Goal: Task Accomplishment & Management: Complete application form

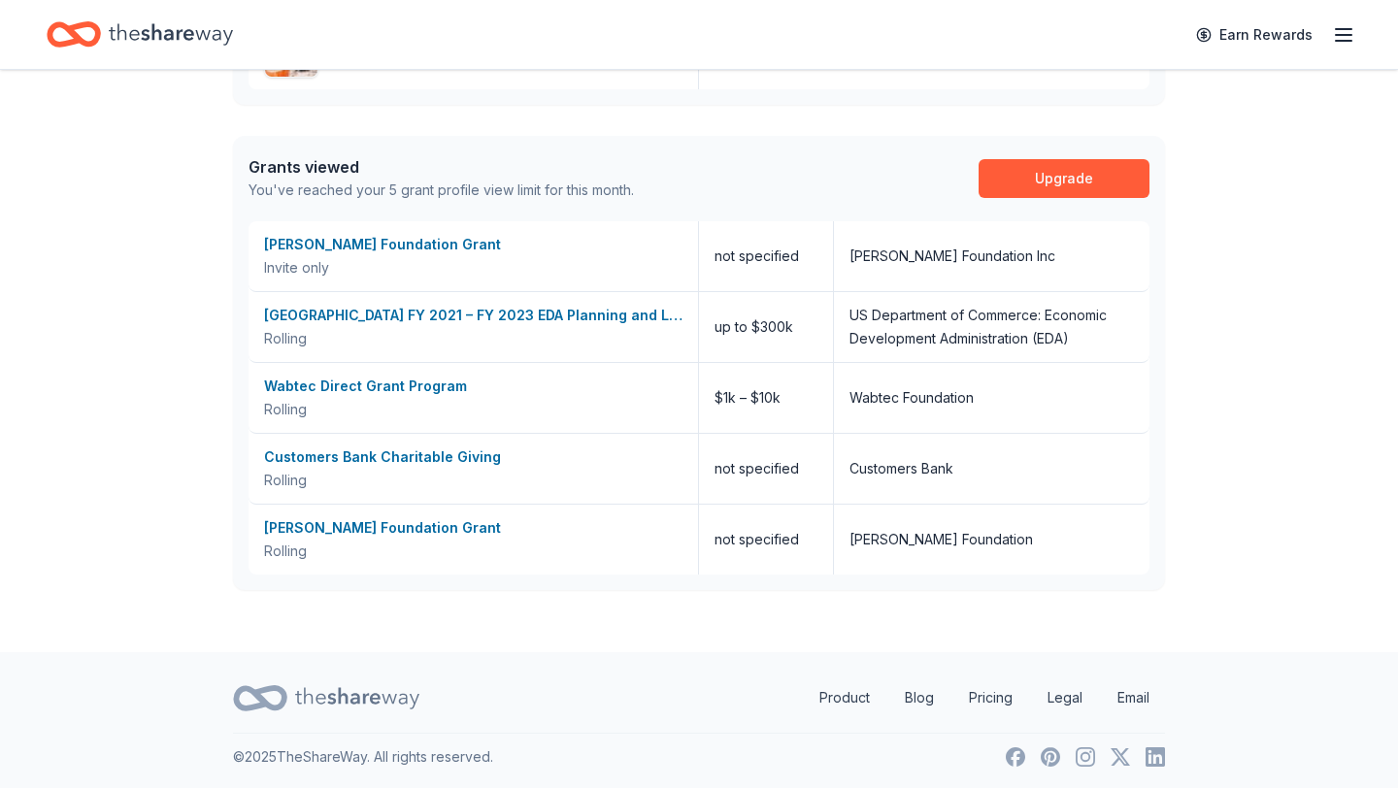
scroll to position [1263, 0]
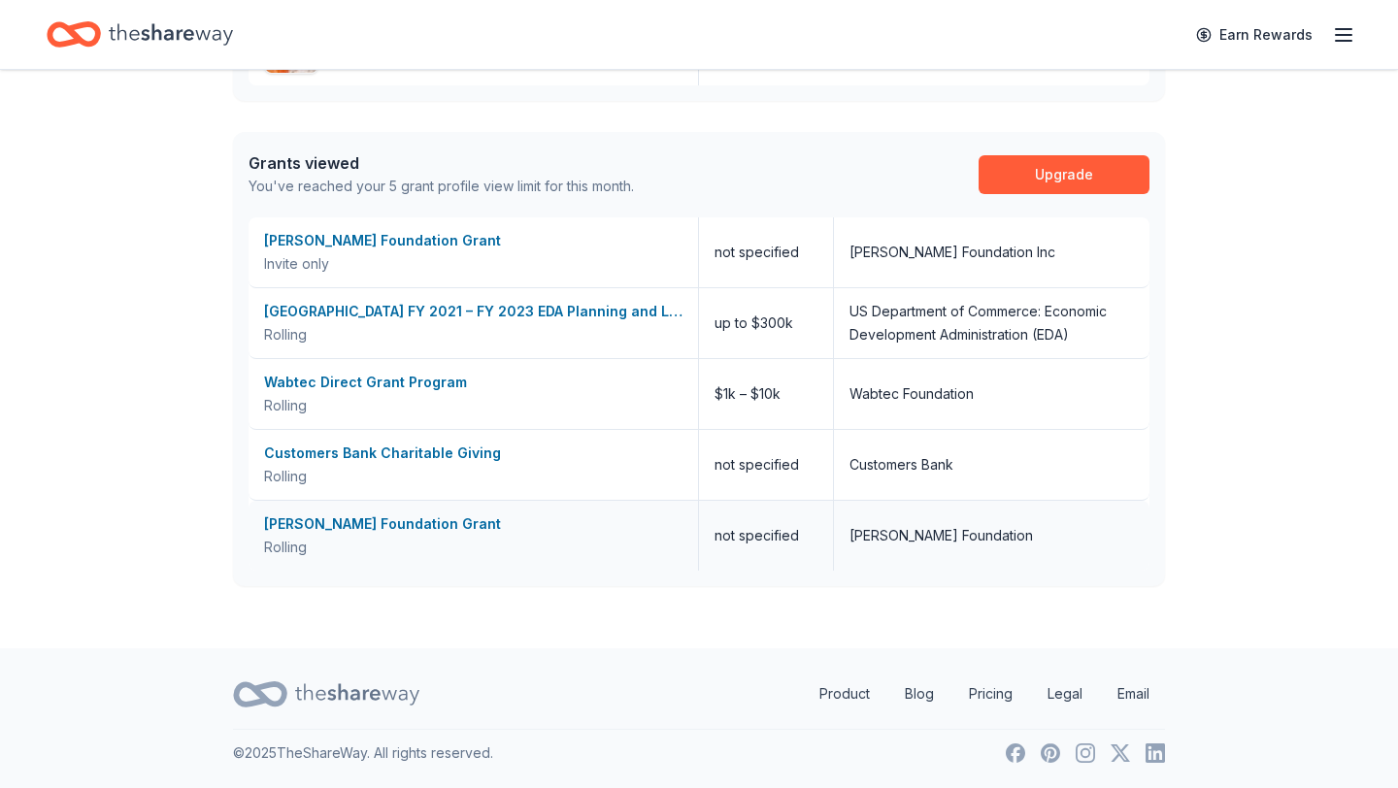
click at [375, 527] on div "[PERSON_NAME] Foundation Grant" at bounding box center [473, 523] width 418 height 23
click at [373, 388] on div "Wabtec Direct Grant Program" at bounding box center [473, 382] width 418 height 23
click at [375, 459] on div "Customers Bank Charitable Giving" at bounding box center [473, 453] width 418 height 23
click at [371, 243] on div "F.M. Kirby Foundation Grant" at bounding box center [473, 240] width 418 height 23
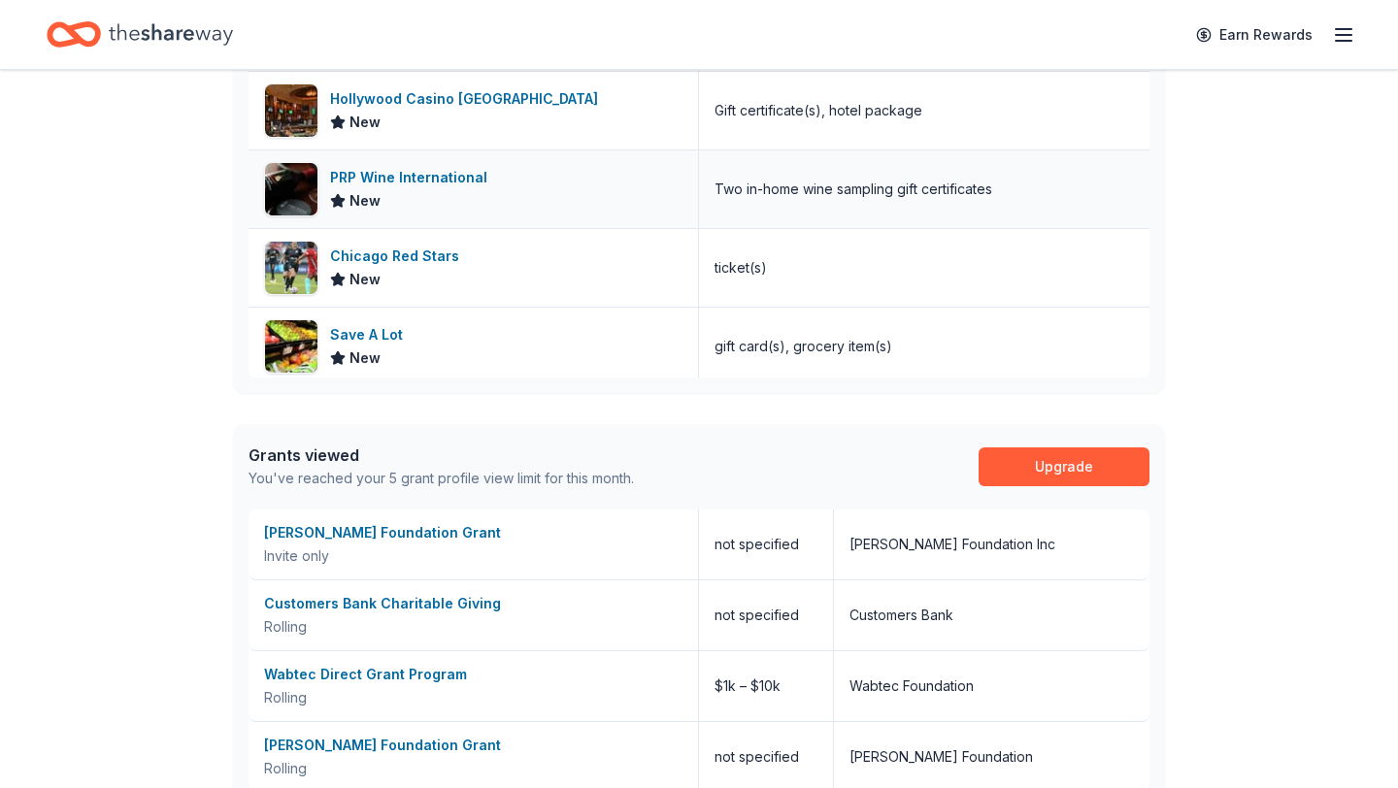
scroll to position [969, 0]
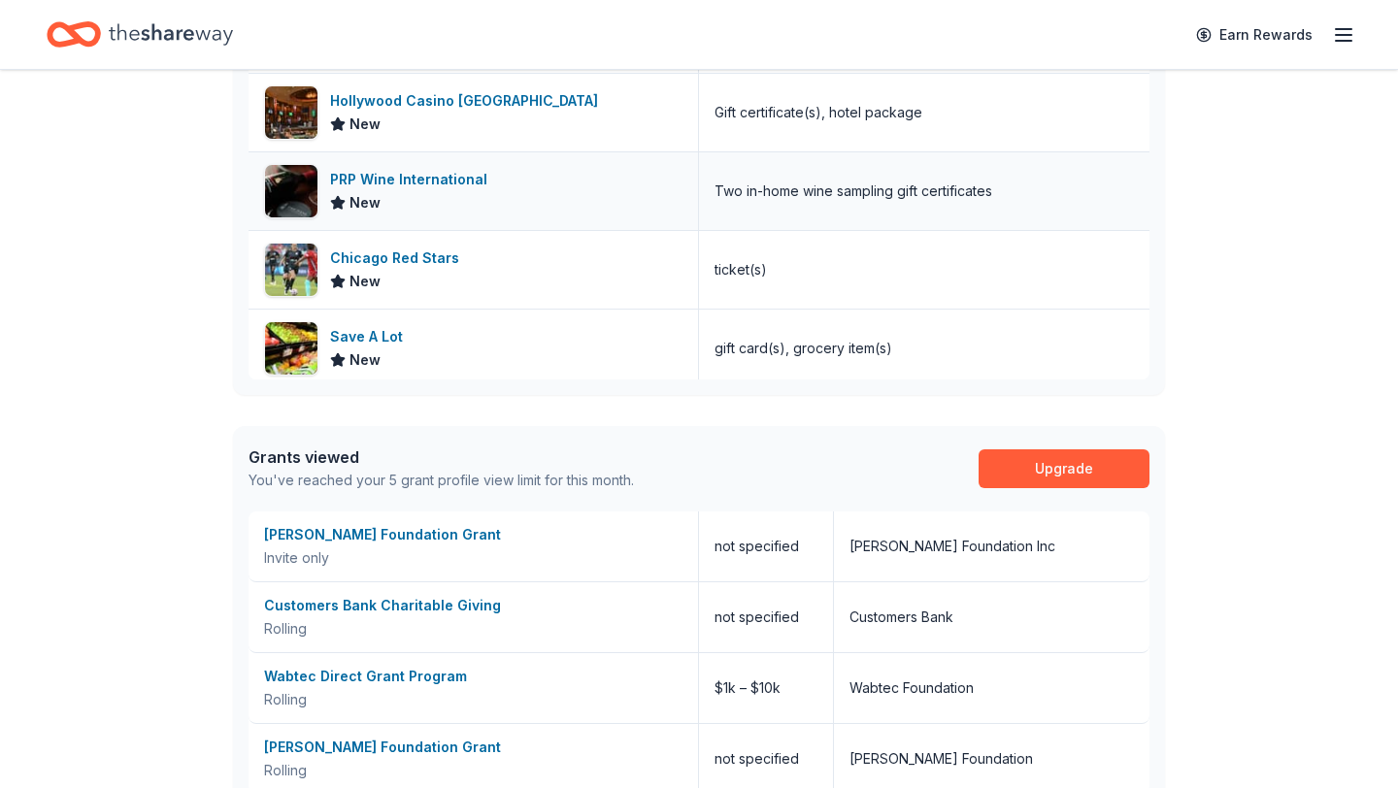
click at [399, 177] on div "PRP Wine International" at bounding box center [412, 179] width 165 height 23
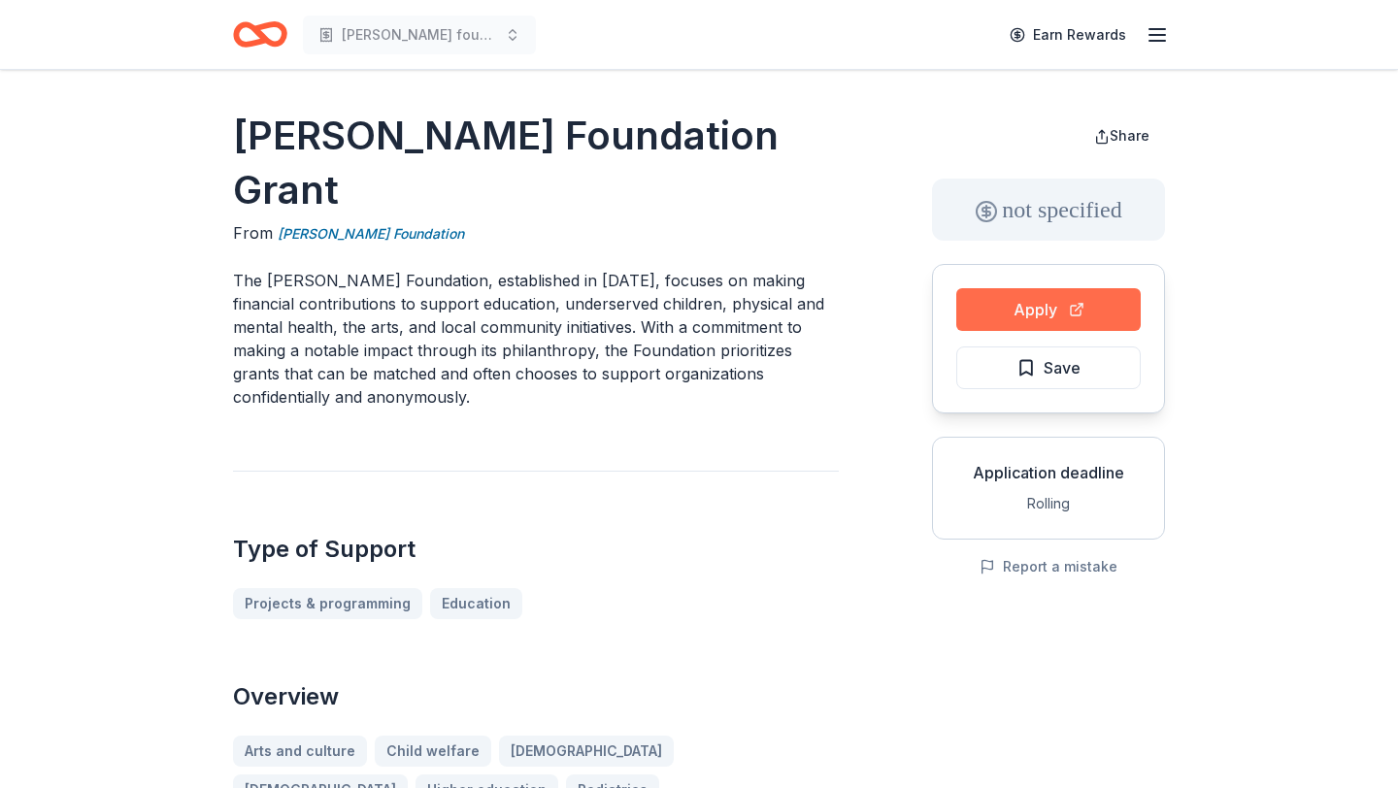
click at [1013, 297] on button "Apply" at bounding box center [1048, 309] width 184 height 43
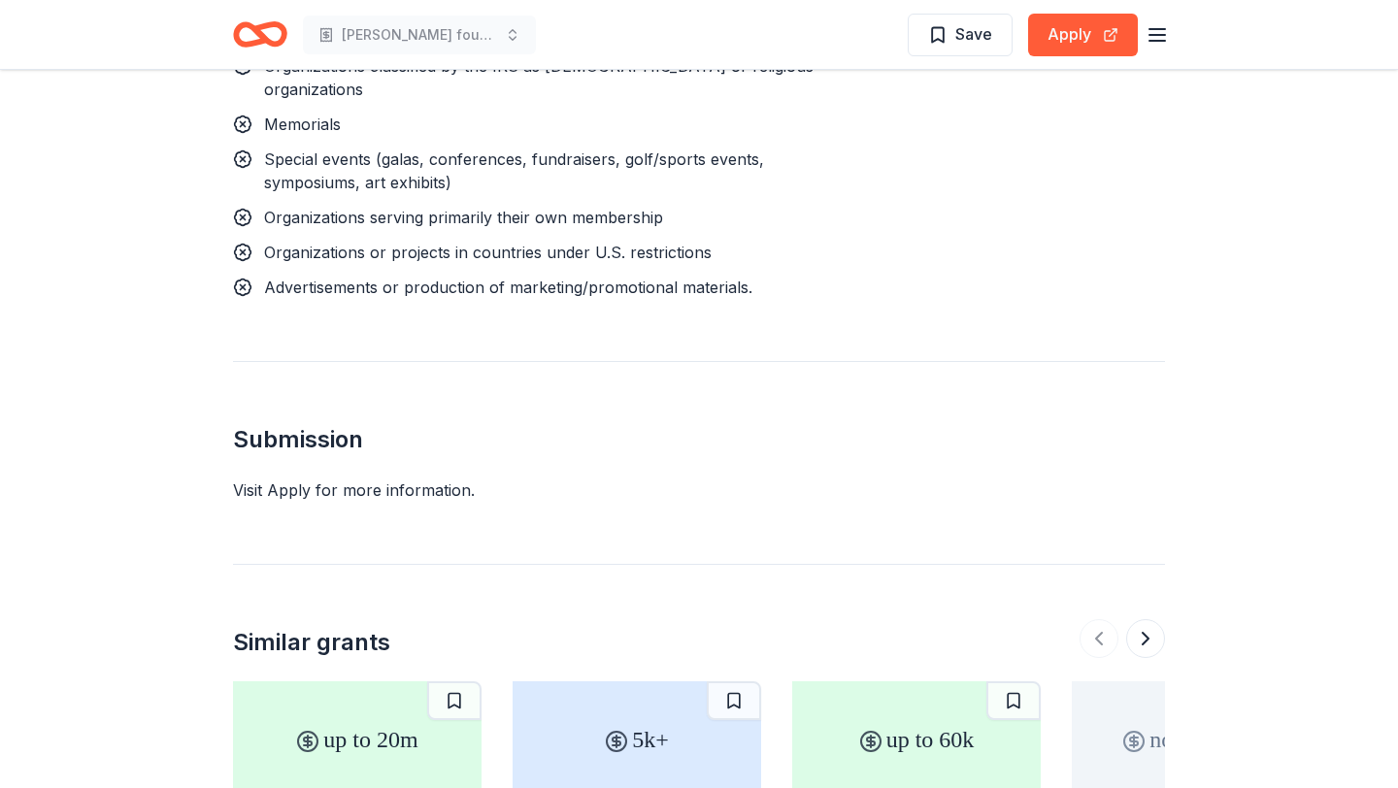
scroll to position [2587, 0]
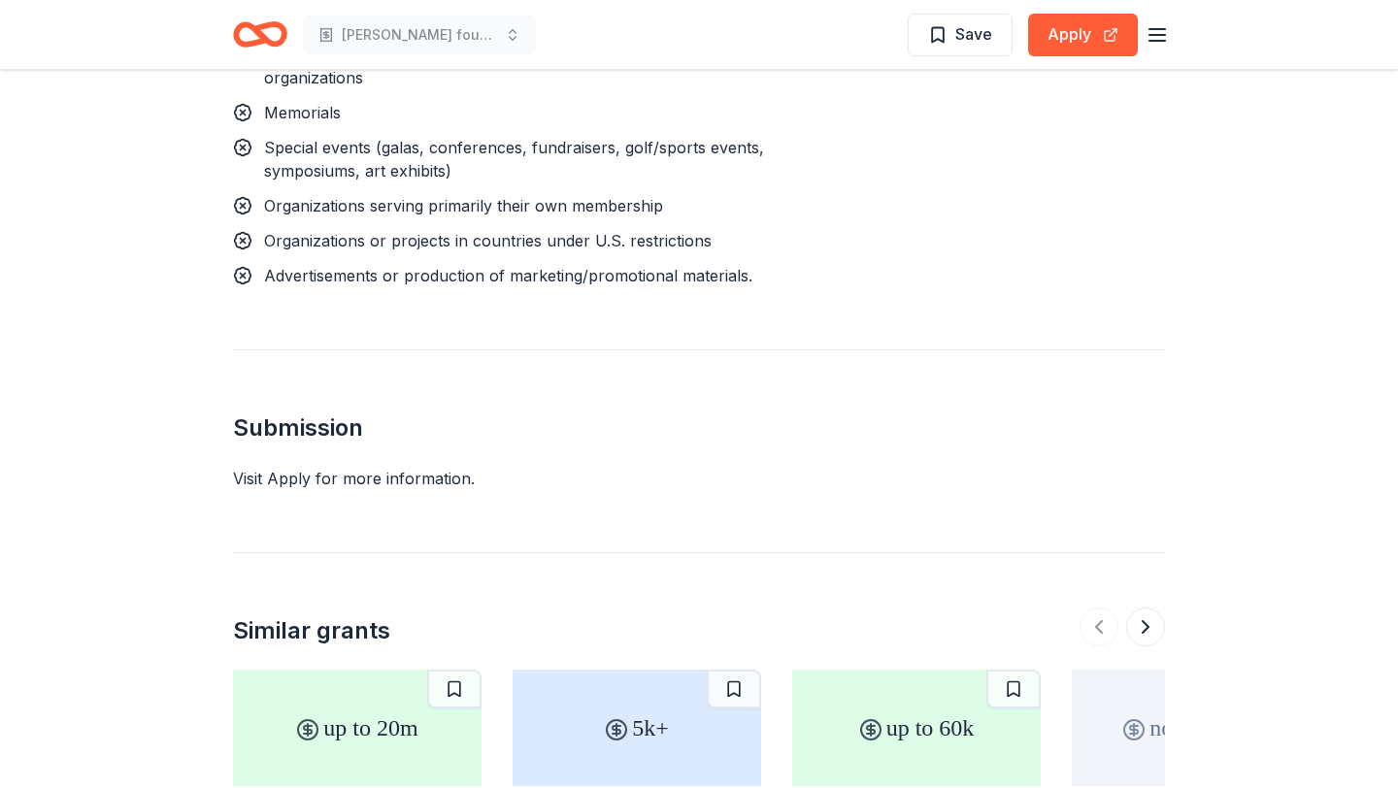
click at [636, 670] on div "5k+" at bounding box center [636, 728] width 248 height 116
click at [328, 670] on div "up to 20m" at bounding box center [357, 728] width 248 height 116
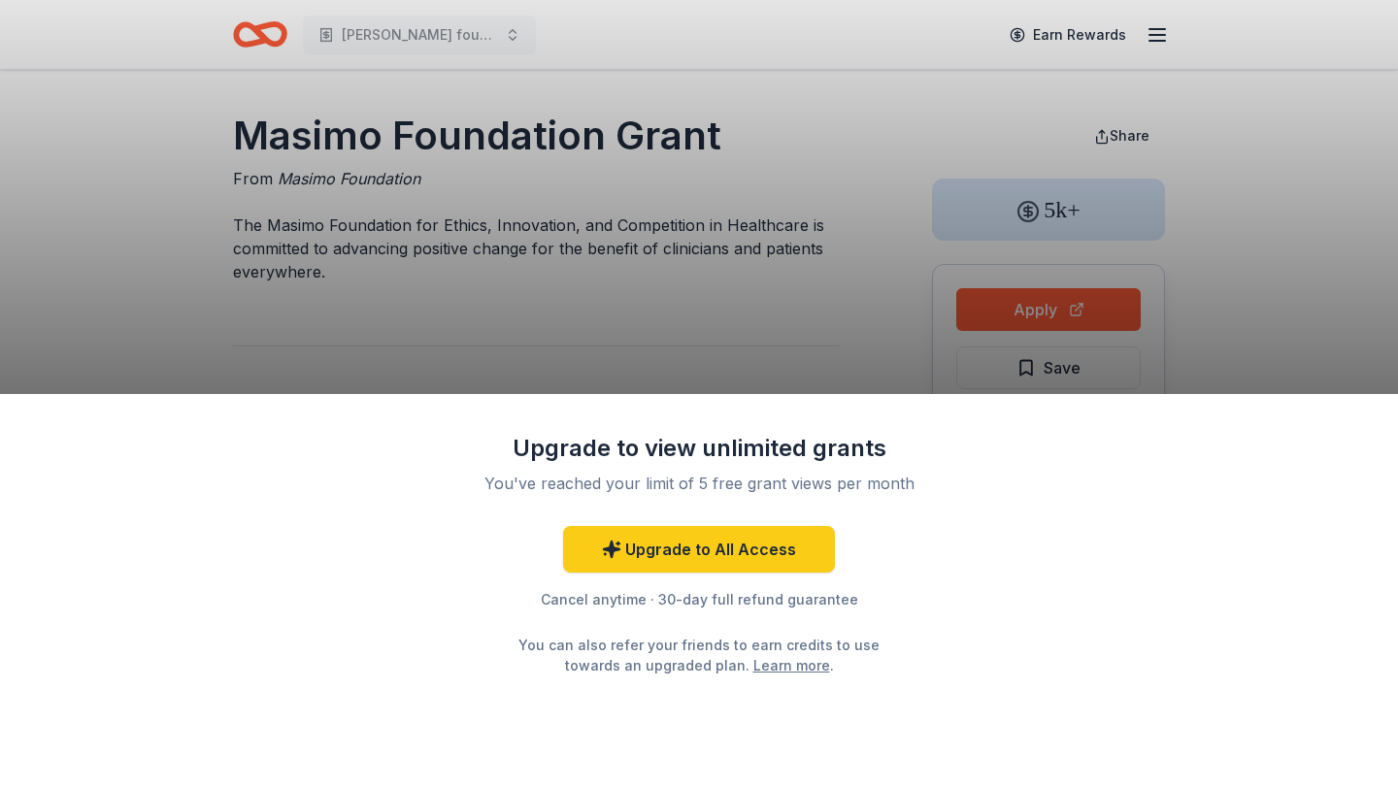
click at [1023, 306] on div "Upgrade to view unlimited grants You've reached your limit of 5 free grant view…" at bounding box center [699, 394] width 1398 height 788
click at [1067, 310] on div "Upgrade to view unlimited grants You've reached your limit of 5 free grant view…" at bounding box center [699, 394] width 1398 height 788
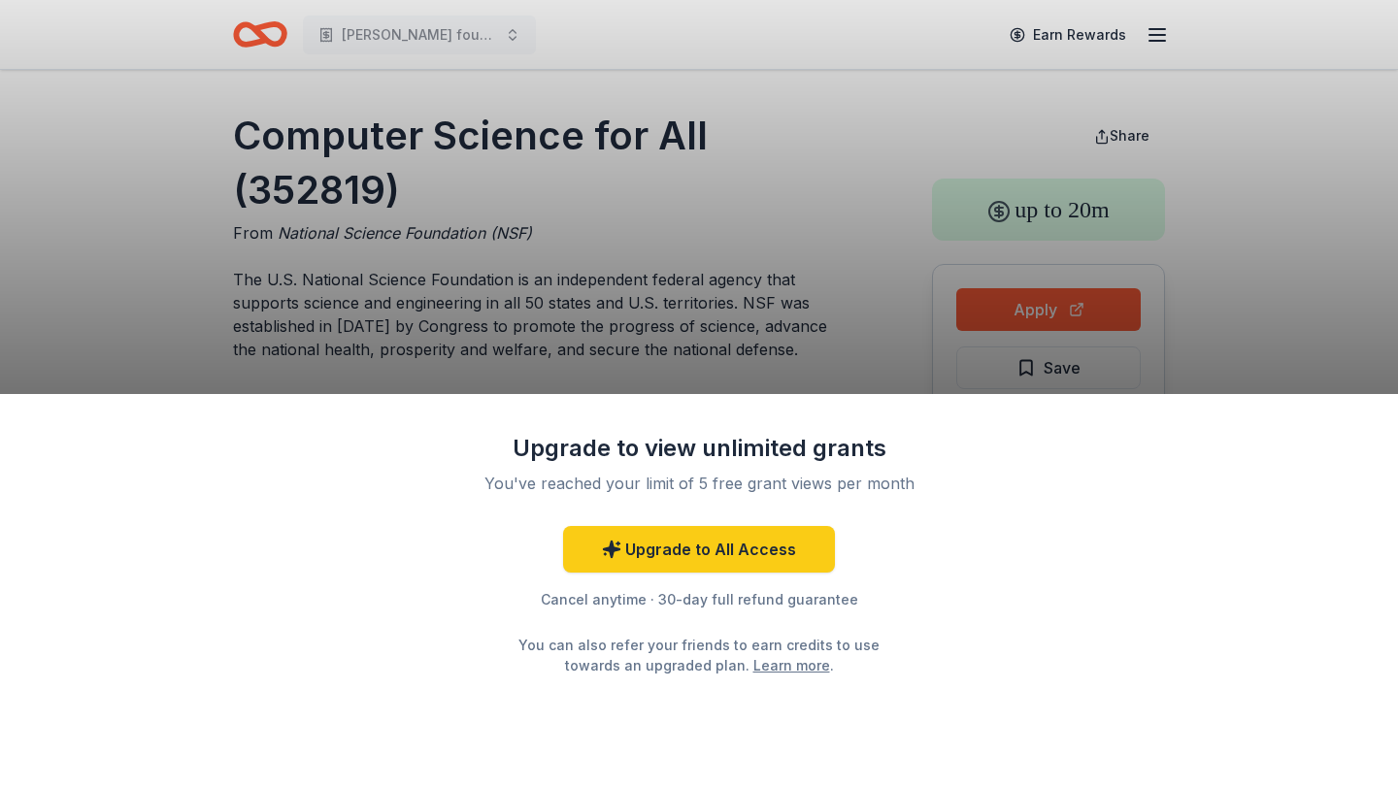
click at [1048, 306] on div "Upgrade to view unlimited grants You've reached your limit of 5 free grant view…" at bounding box center [699, 394] width 1398 height 788
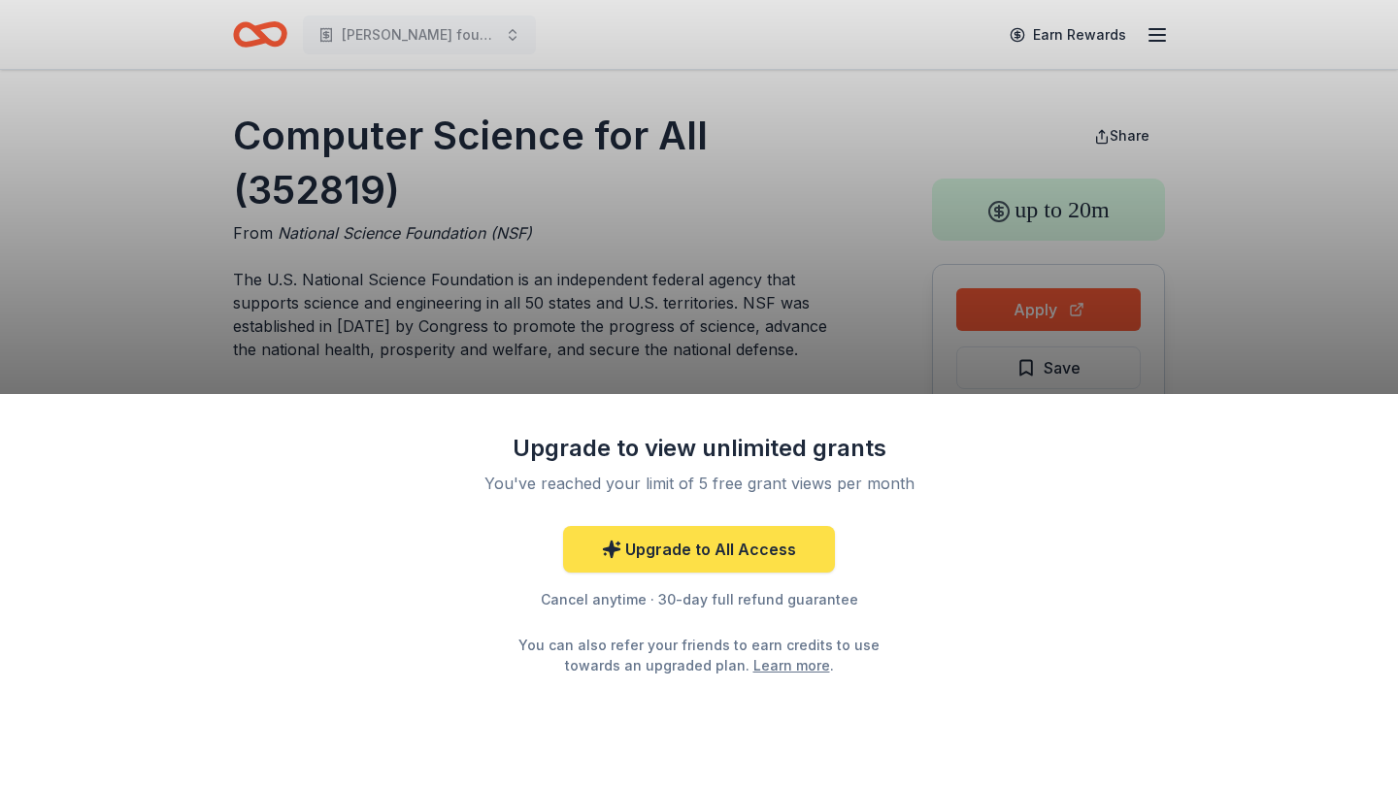
click at [724, 538] on link "Upgrade to All Access" at bounding box center [699, 549] width 272 height 47
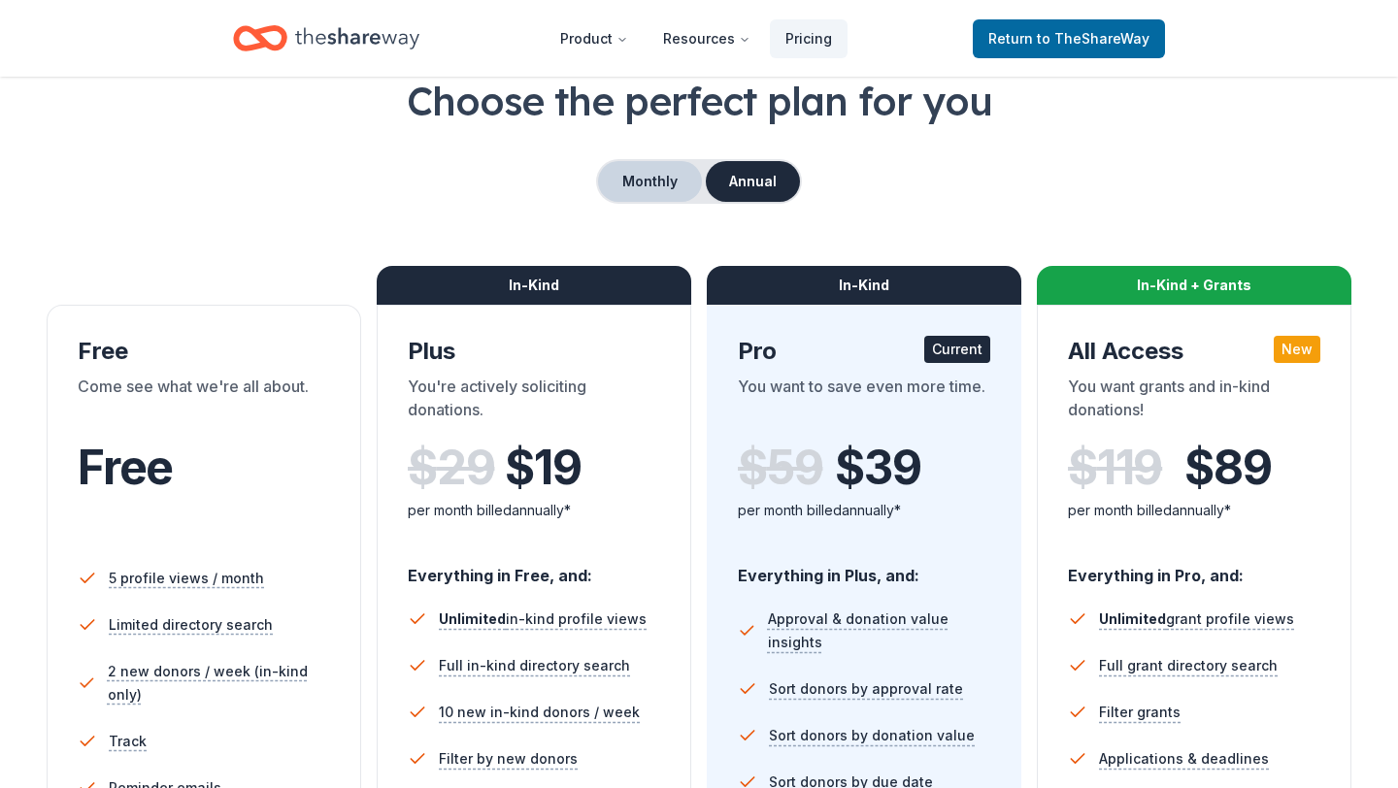
scroll to position [98, 0]
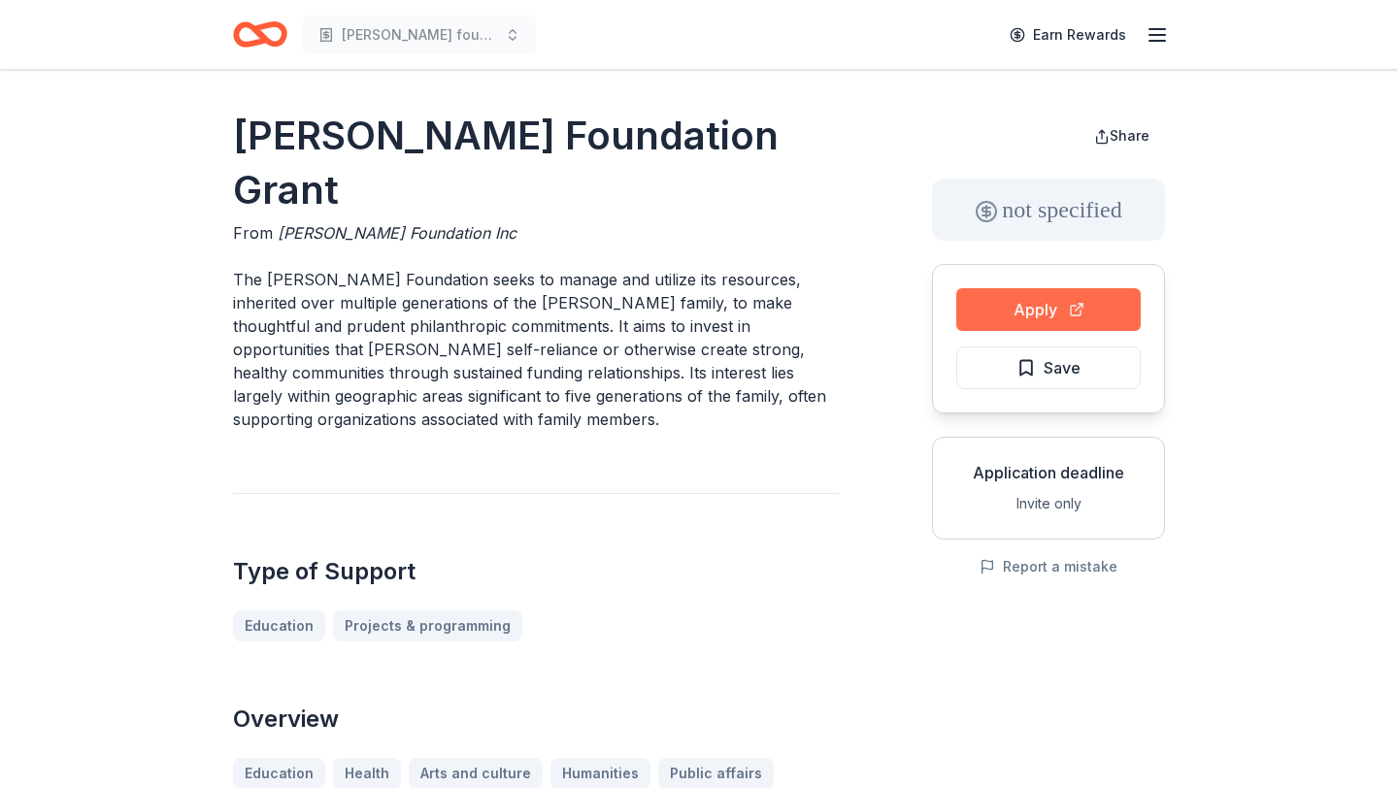
click at [1047, 305] on button "Apply" at bounding box center [1048, 309] width 184 height 43
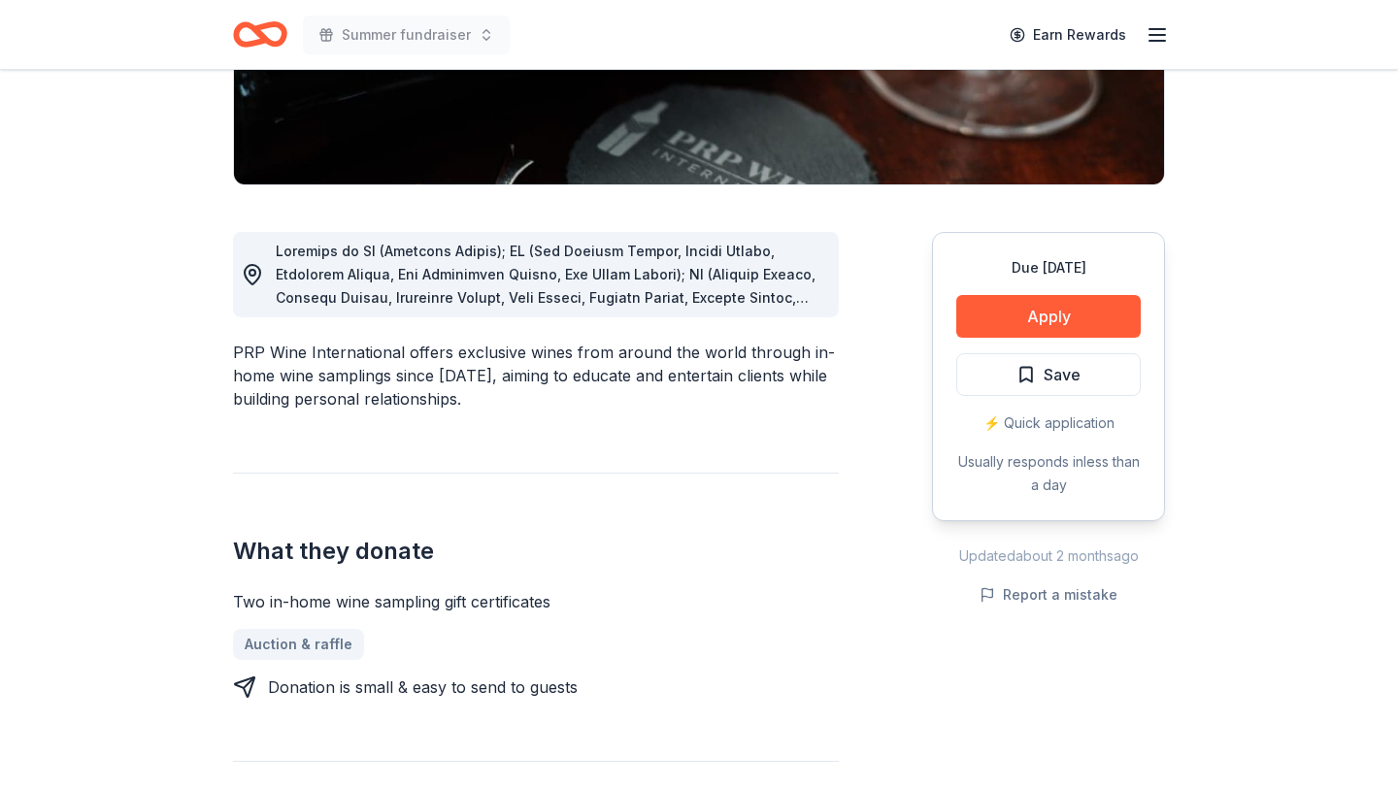
scroll to position [424, 0]
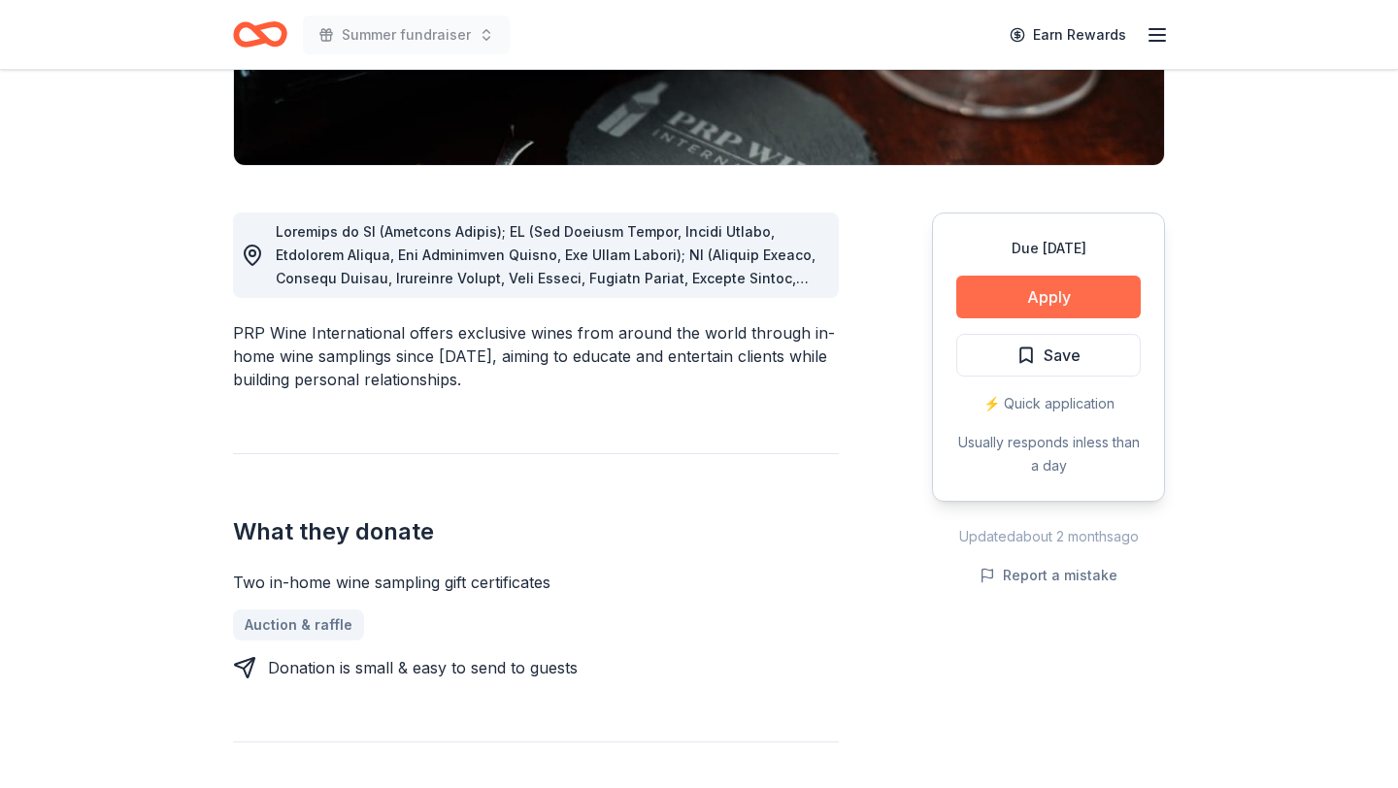
click at [1066, 292] on button "Apply" at bounding box center [1048, 297] width 184 height 43
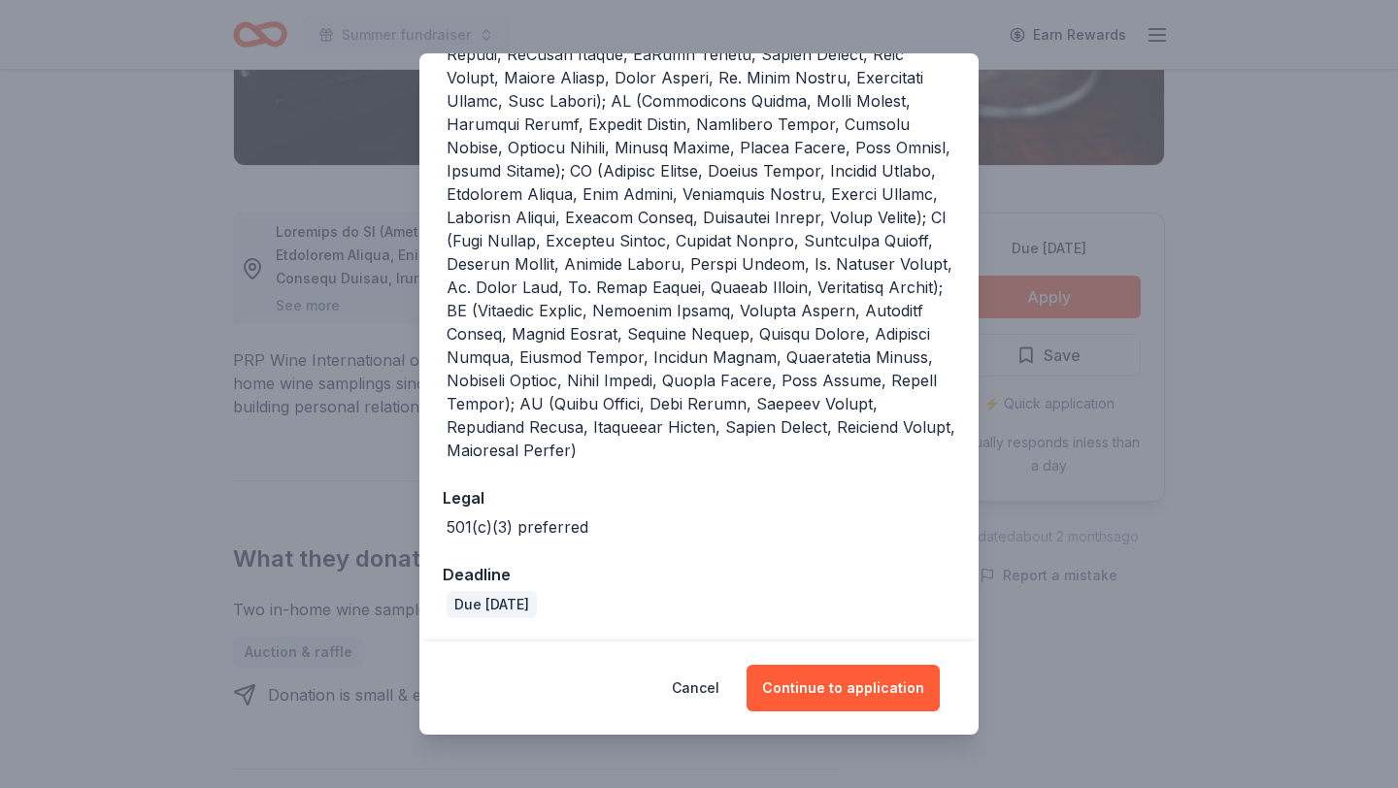
scroll to position [553, 0]
click at [852, 683] on button "Continue to application" at bounding box center [842, 688] width 193 height 47
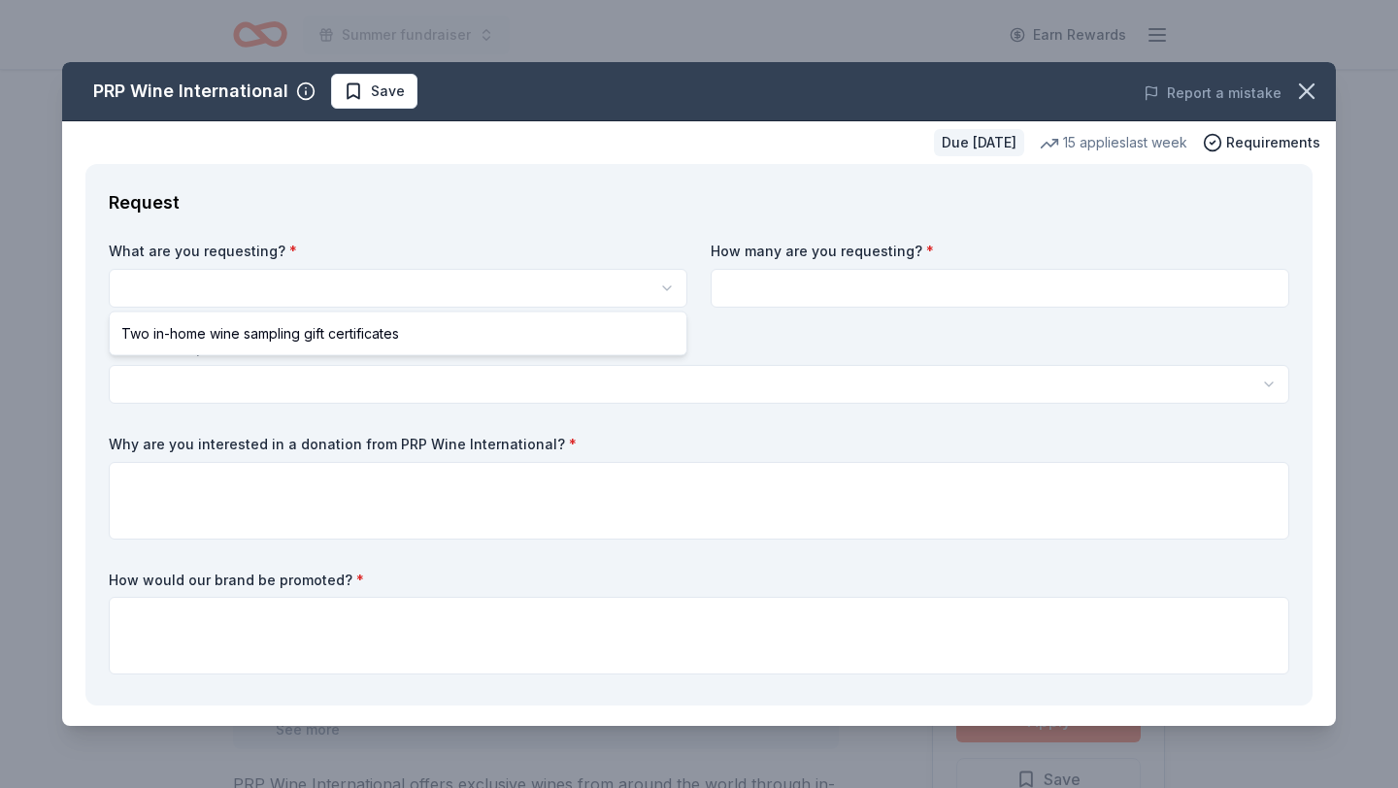
scroll to position [0, 0]
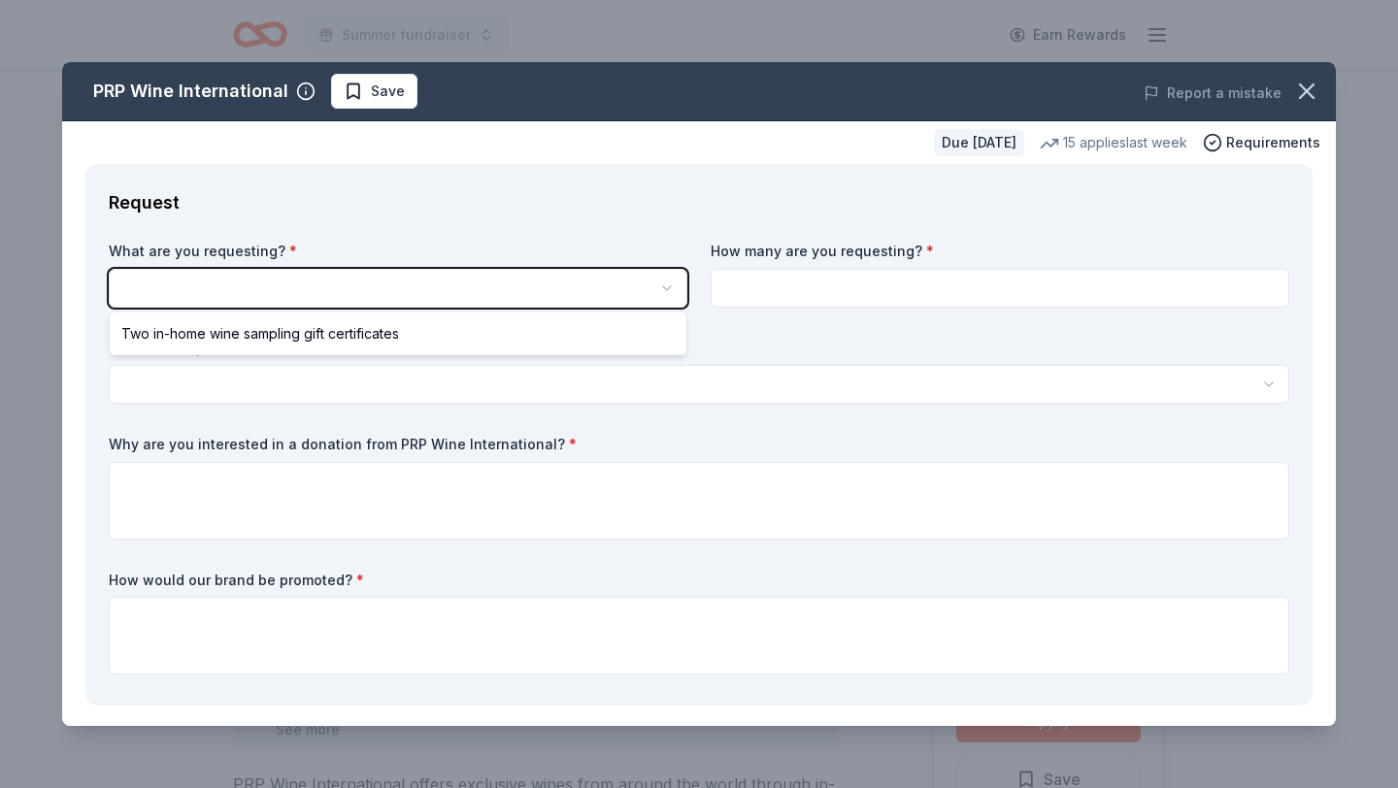
click at [670, 288] on html "Summer fundraiser Earn Rewards Due [DATE] Share PRP Wine International New • 2 …" at bounding box center [699, 394] width 1398 height 788
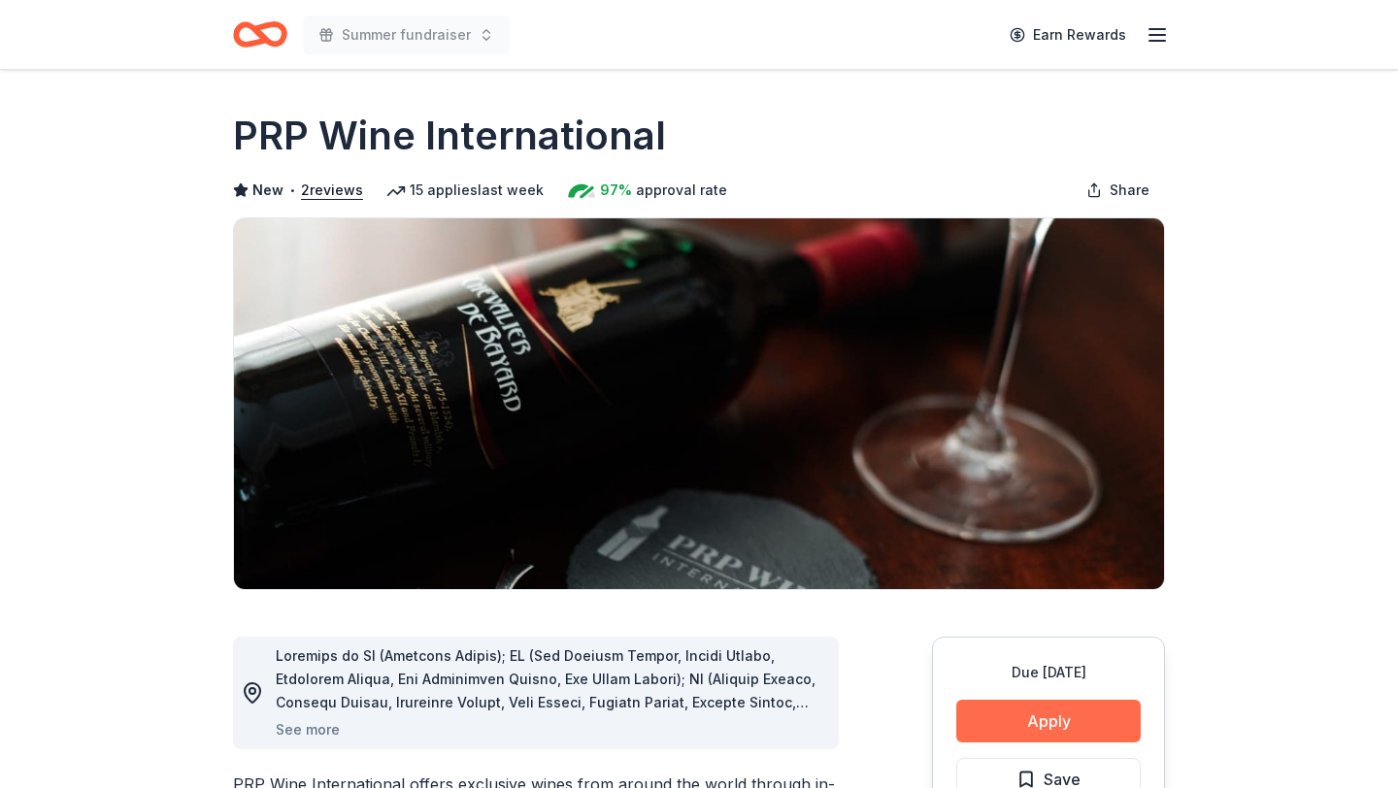
click at [1023, 708] on button "Apply" at bounding box center [1048, 721] width 184 height 43
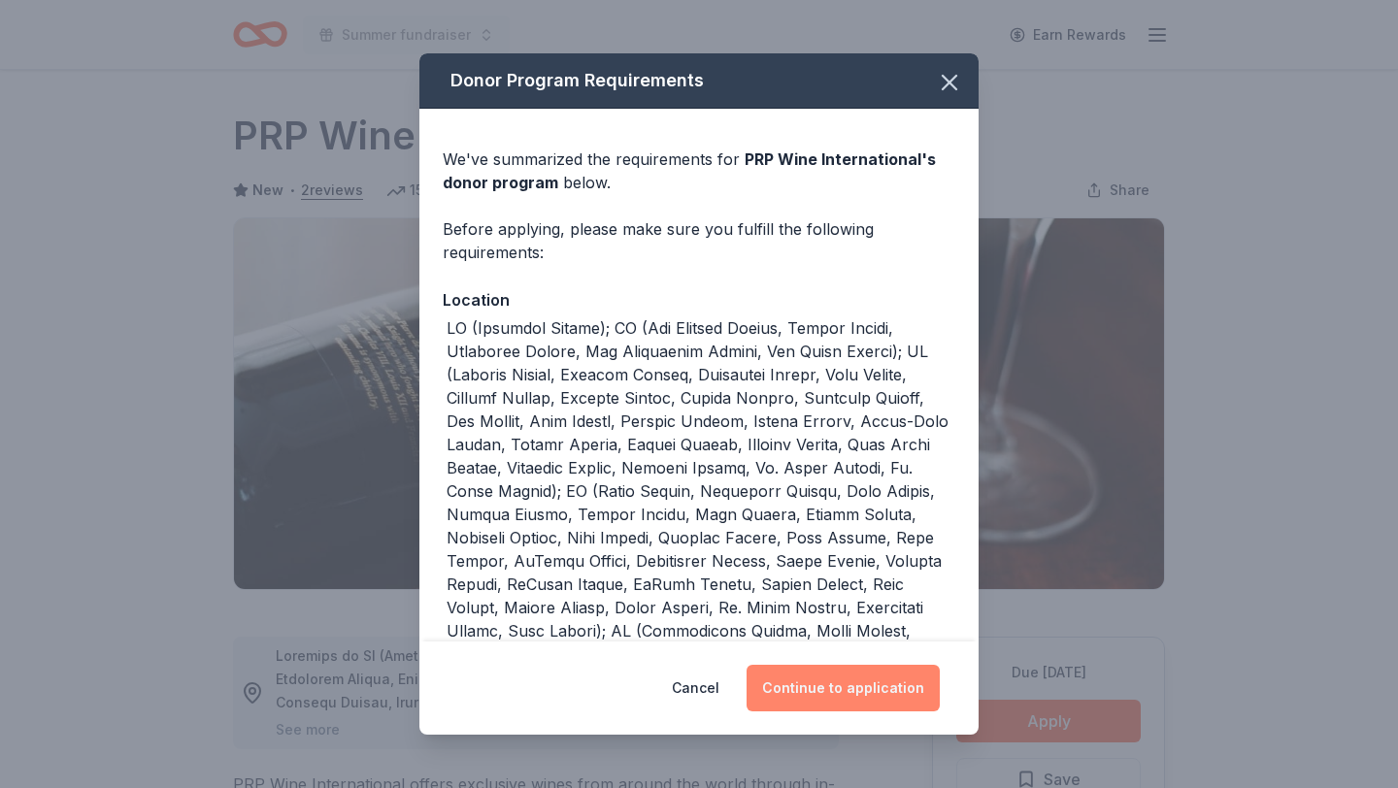
click at [883, 684] on button "Continue to application" at bounding box center [842, 688] width 193 height 47
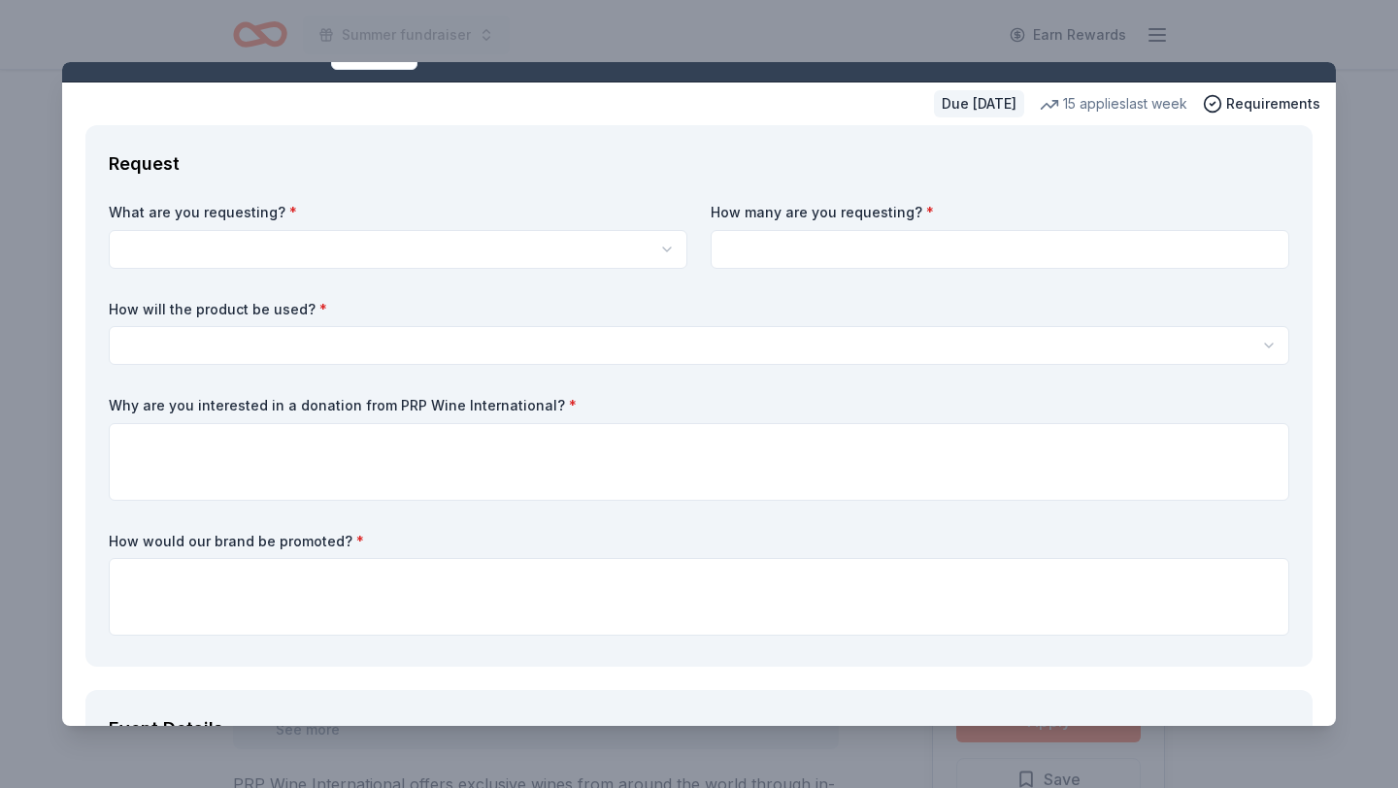
scroll to position [32, 0]
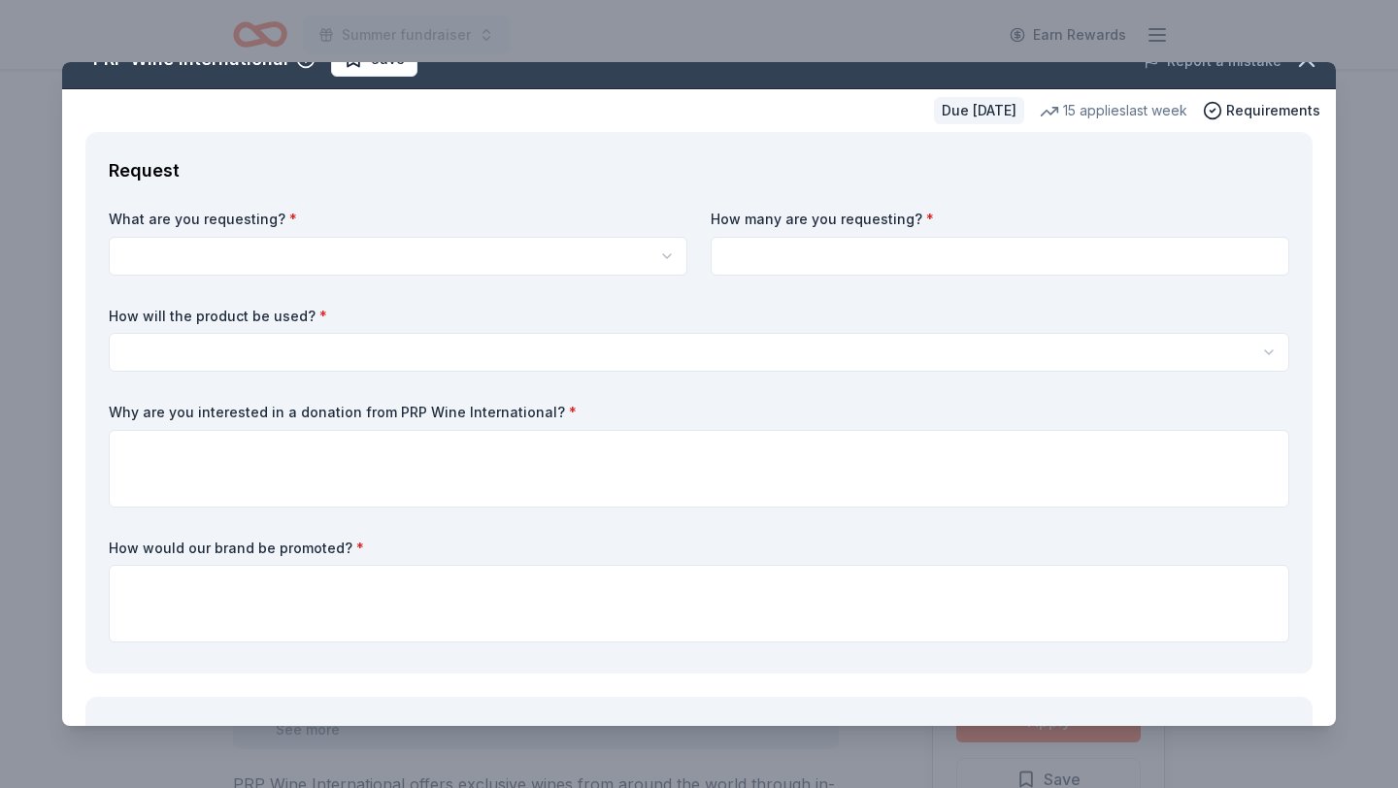
click at [770, 261] on input at bounding box center [999, 256] width 578 height 39
type input "15000"
click at [193, 353] on html "Summer fundraiser Earn Rewards Due [DATE] Share PRP Wine International New • 2 …" at bounding box center [699, 394] width 1398 height 788
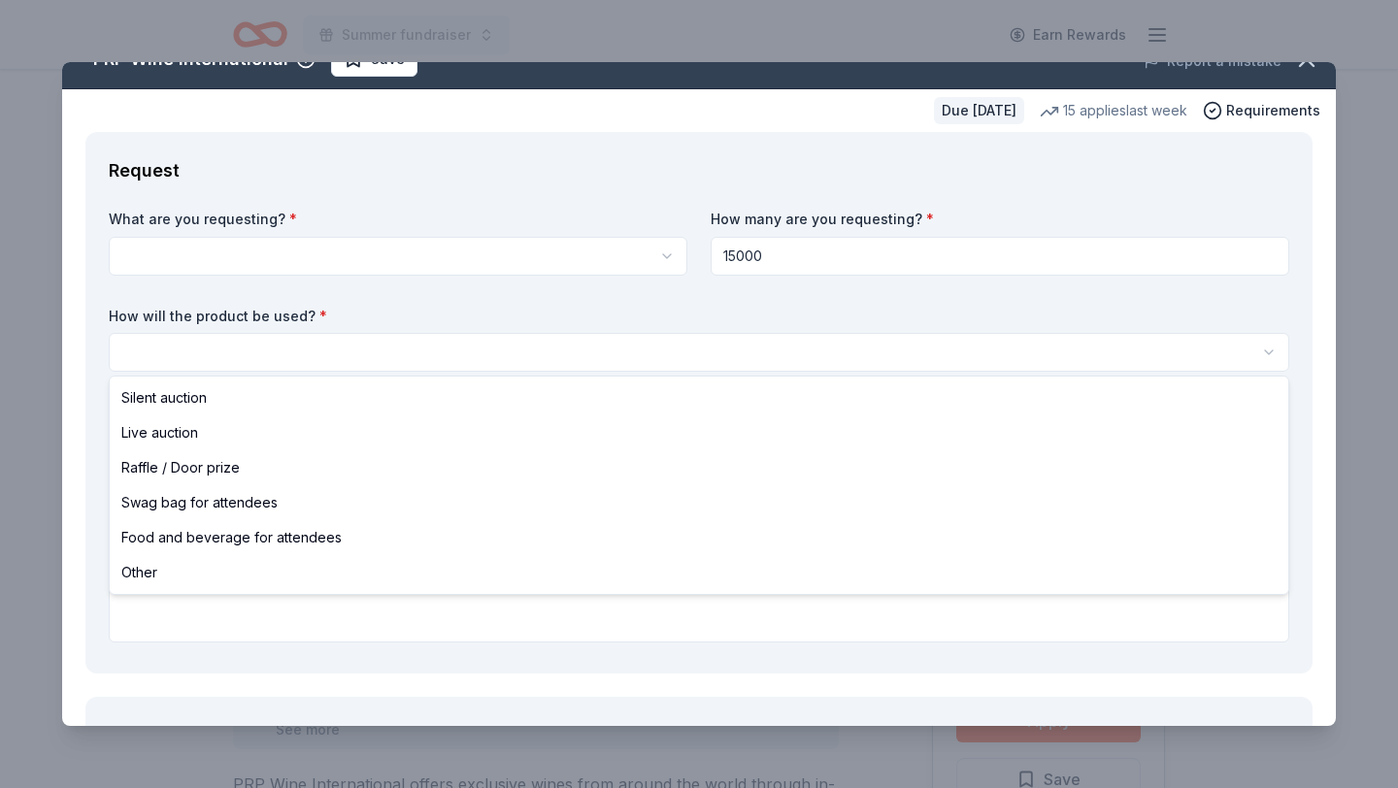
select select "foodAndBeverage"
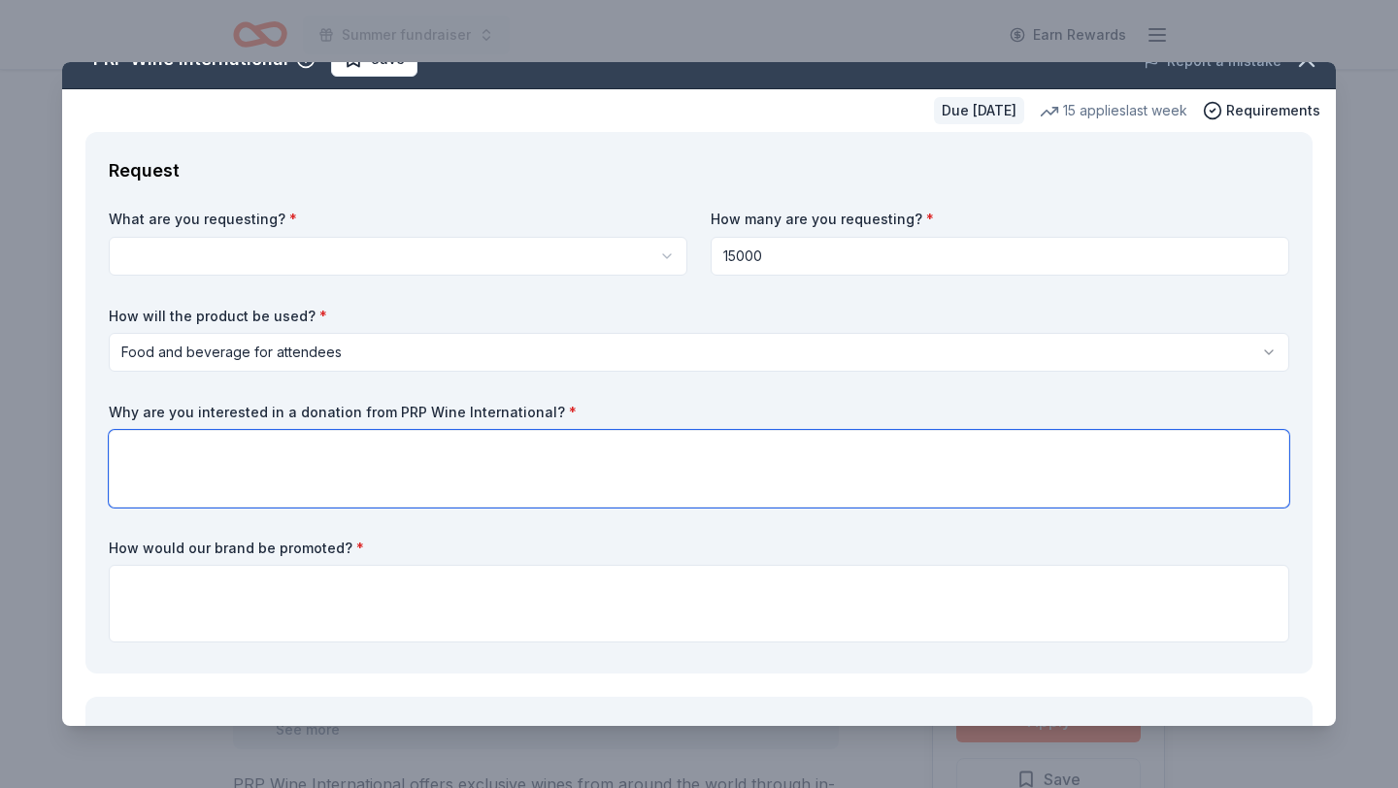
click at [211, 472] on textarea at bounding box center [699, 469] width 1180 height 78
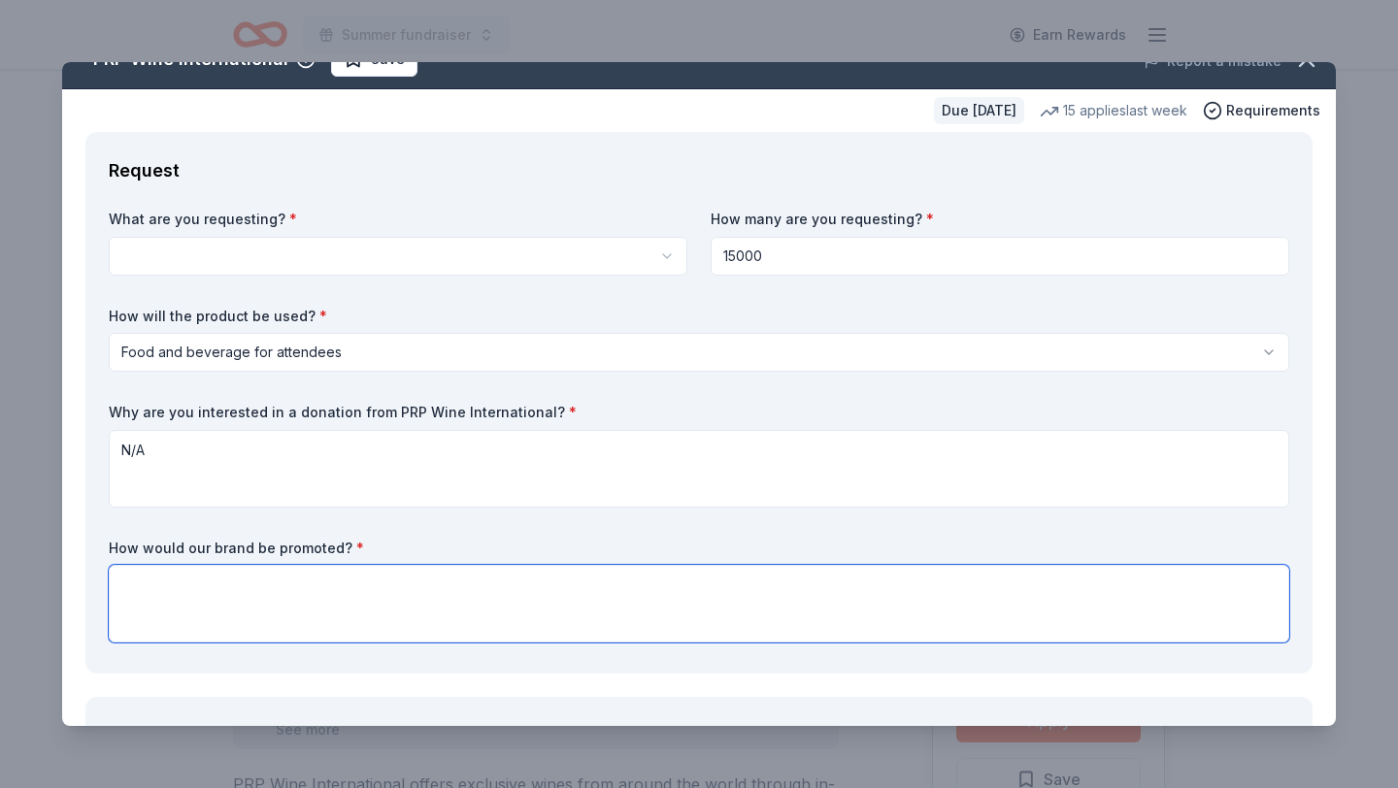
click at [273, 593] on textarea at bounding box center [699, 604] width 1180 height 78
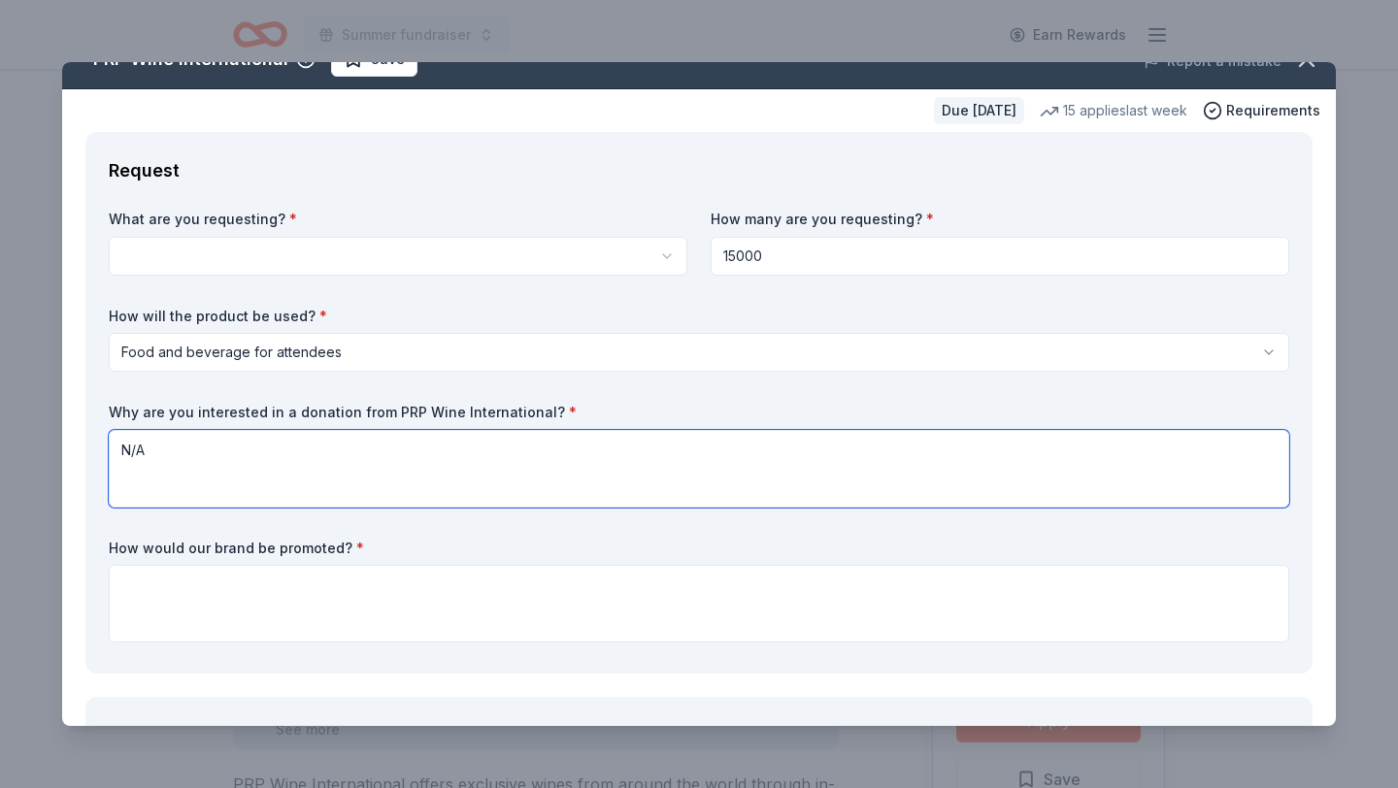
click at [181, 453] on textarea "N/A" at bounding box center [699, 469] width 1180 height 78
type textarea "N"
type textarea "Yes"
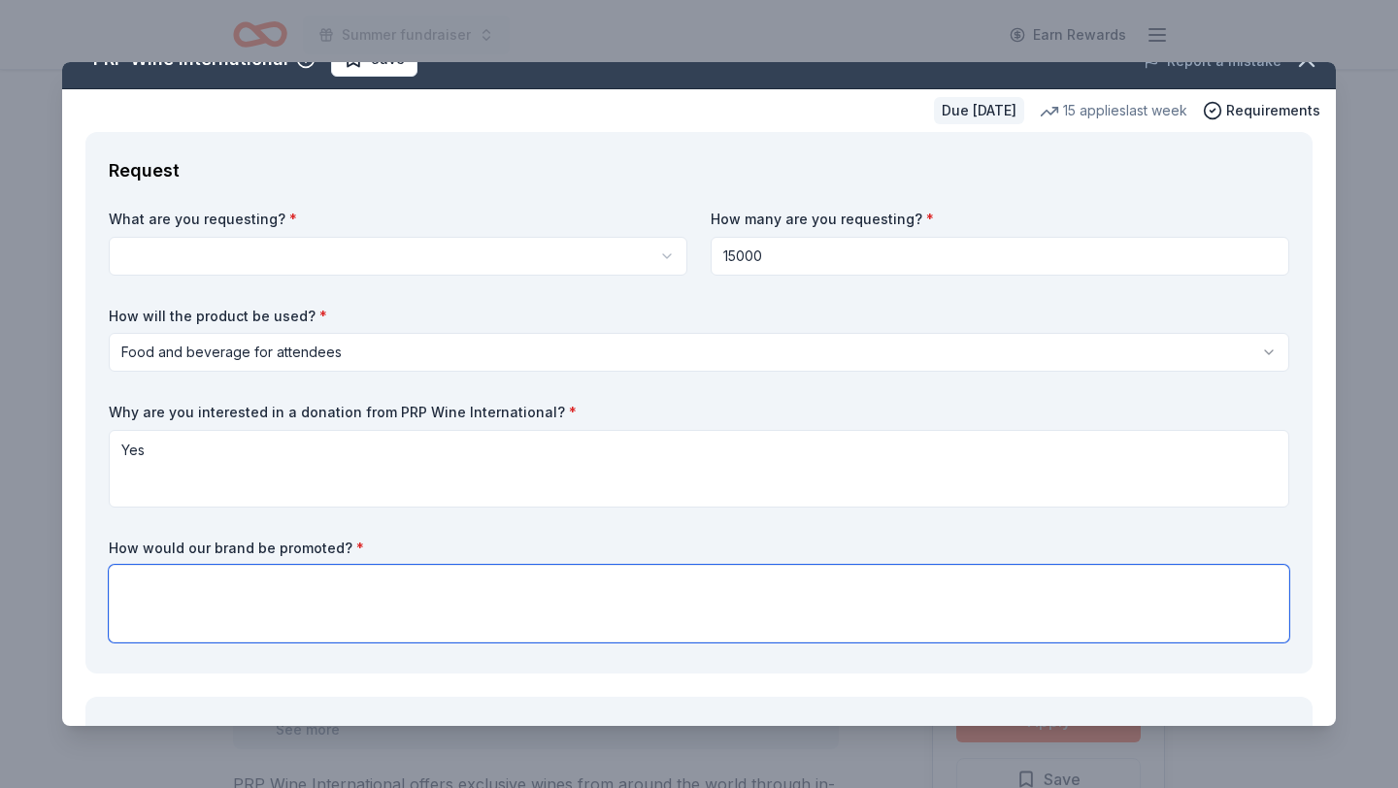
click at [254, 610] on textarea at bounding box center [699, 604] width 1180 height 78
drag, startPoint x: 359, startPoint y: 541, endPoint x: 290, endPoint y: 544, distance: 69.0
click at [290, 544] on label "How would our brand be promoted? *" at bounding box center [699, 548] width 1180 height 19
drag, startPoint x: 110, startPoint y: 542, endPoint x: 310, endPoint y: 538, distance: 200.0
click at [310, 539] on label "How would our brand be promoted? *" at bounding box center [699, 548] width 1180 height 19
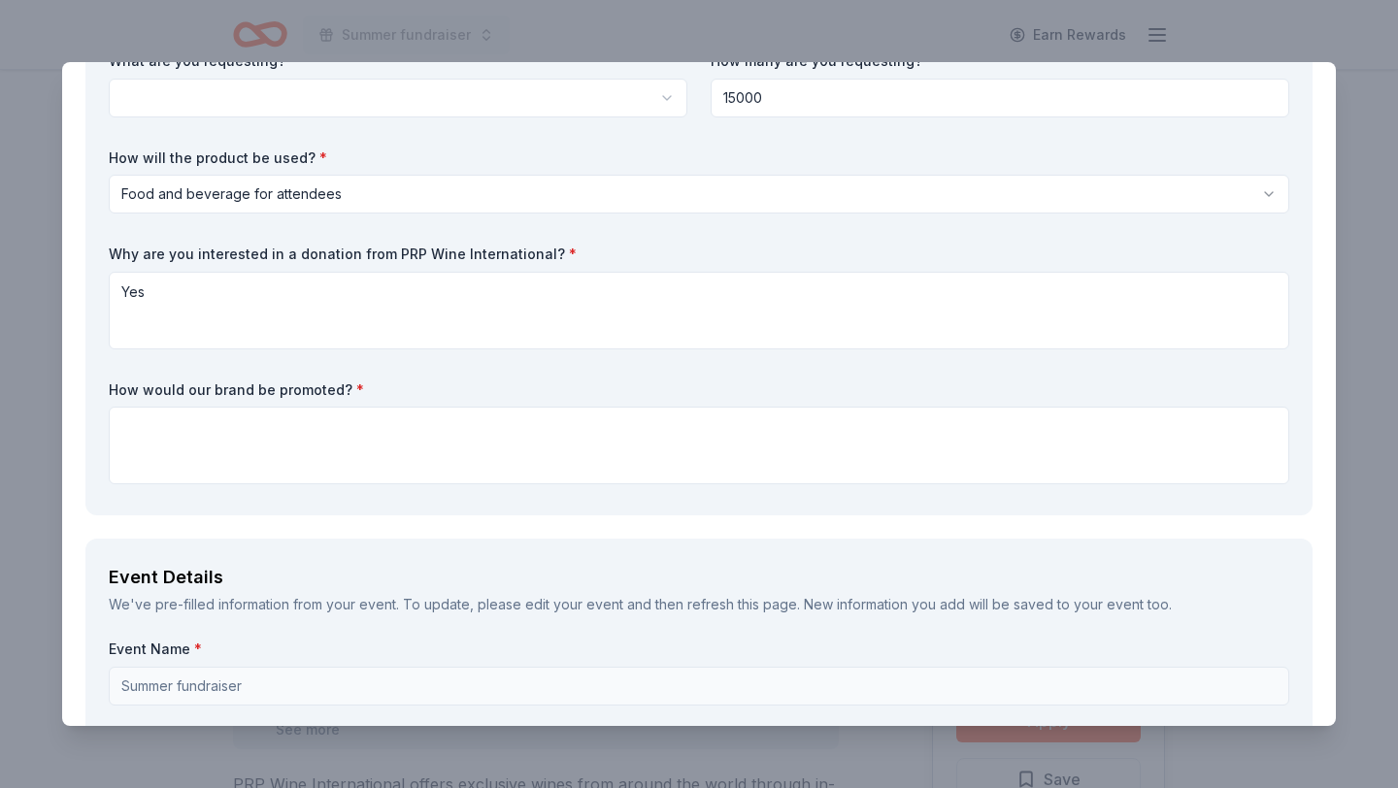
scroll to position [182, 0]
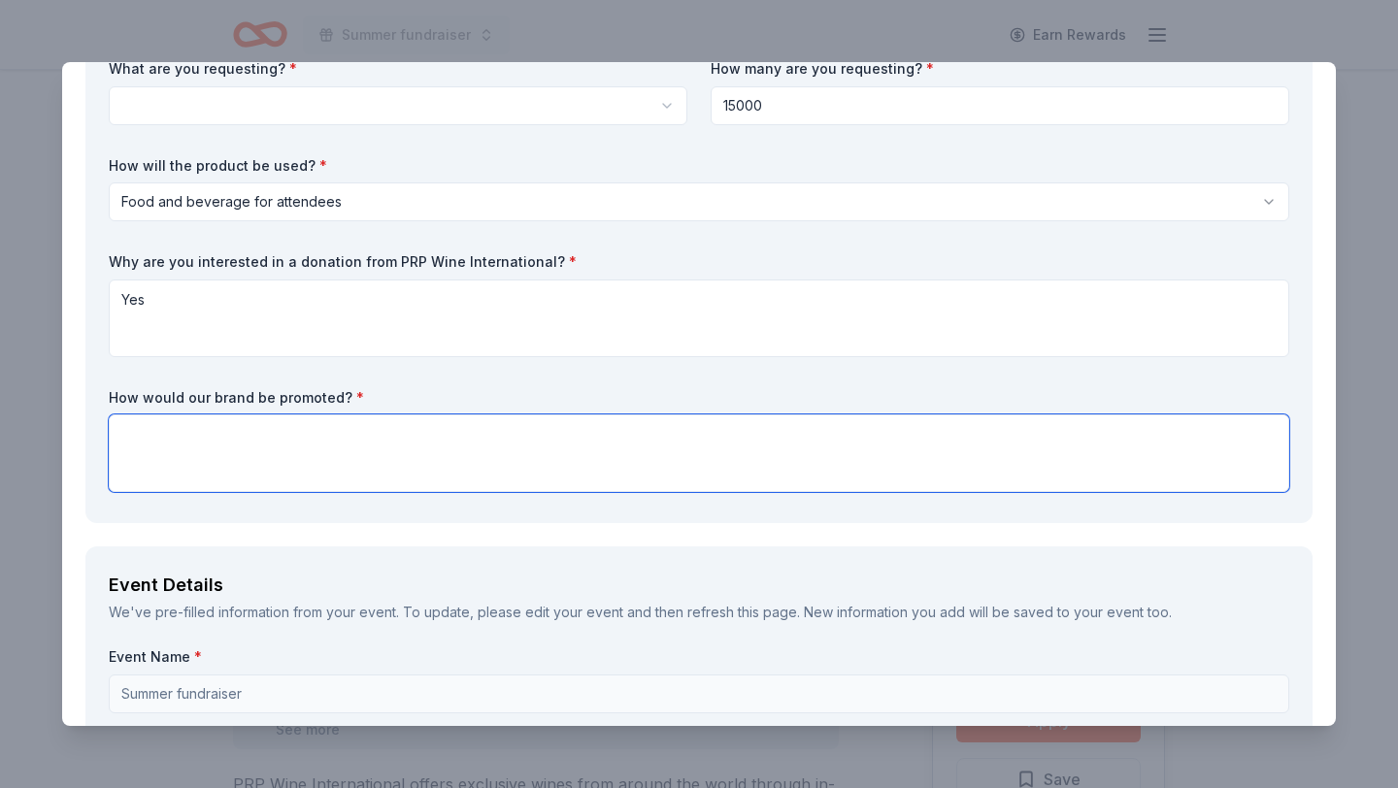
click at [424, 453] on textarea at bounding box center [699, 453] width 1180 height 78
paste textarea "Here are some ideas on how your brand, Home and Hand Help NFP, can promote its …"
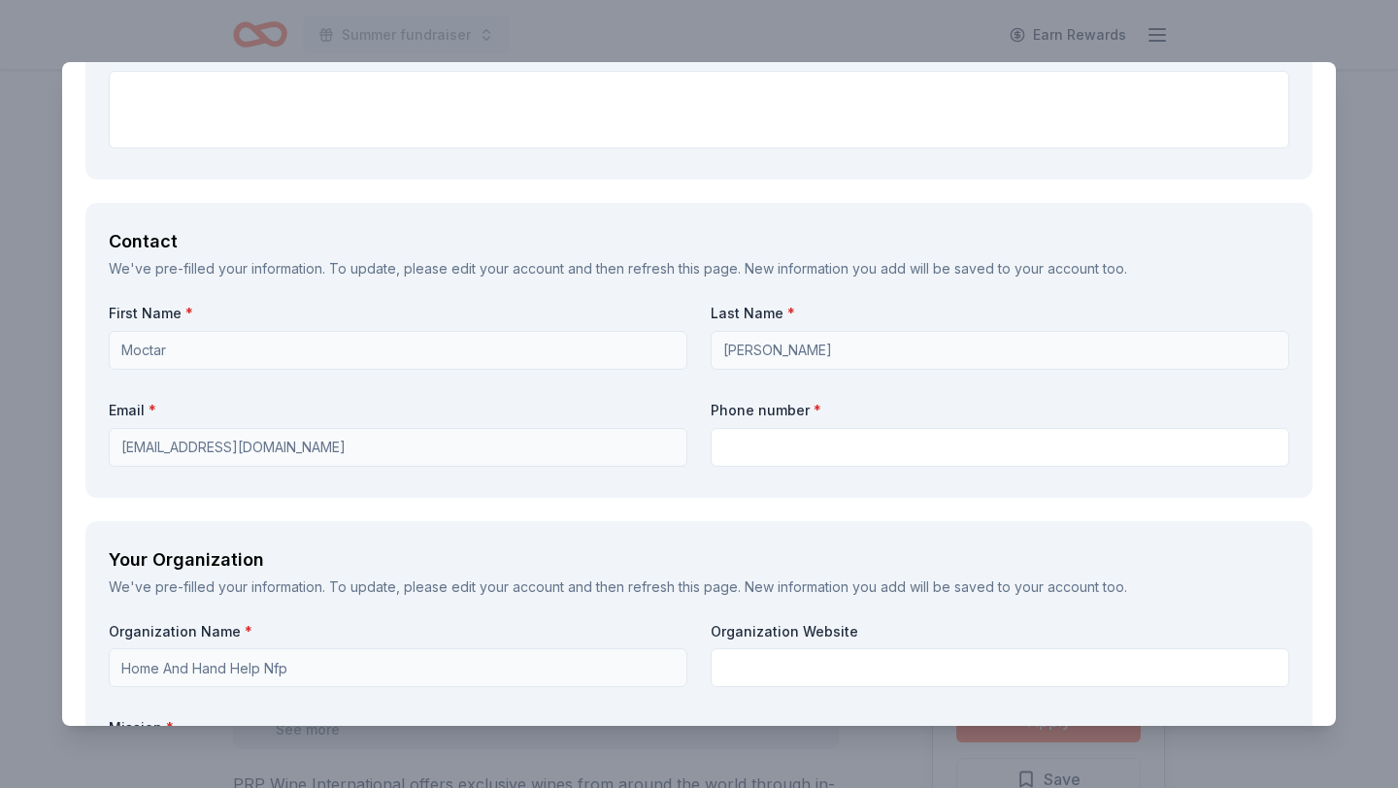
scroll to position [1644, 0]
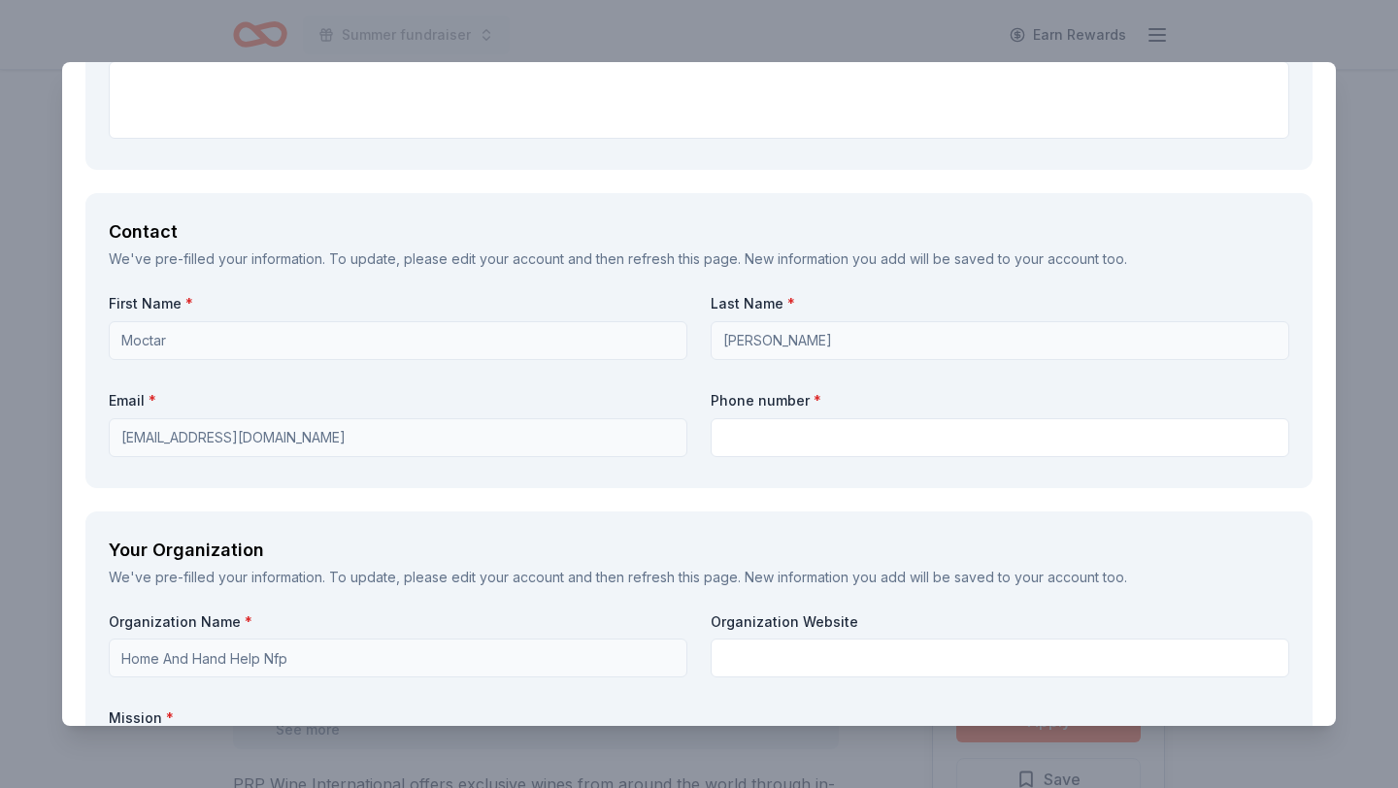
type textarea "Here are some ideas on how your brand, Home and Hand Help NFP, can promote its …"
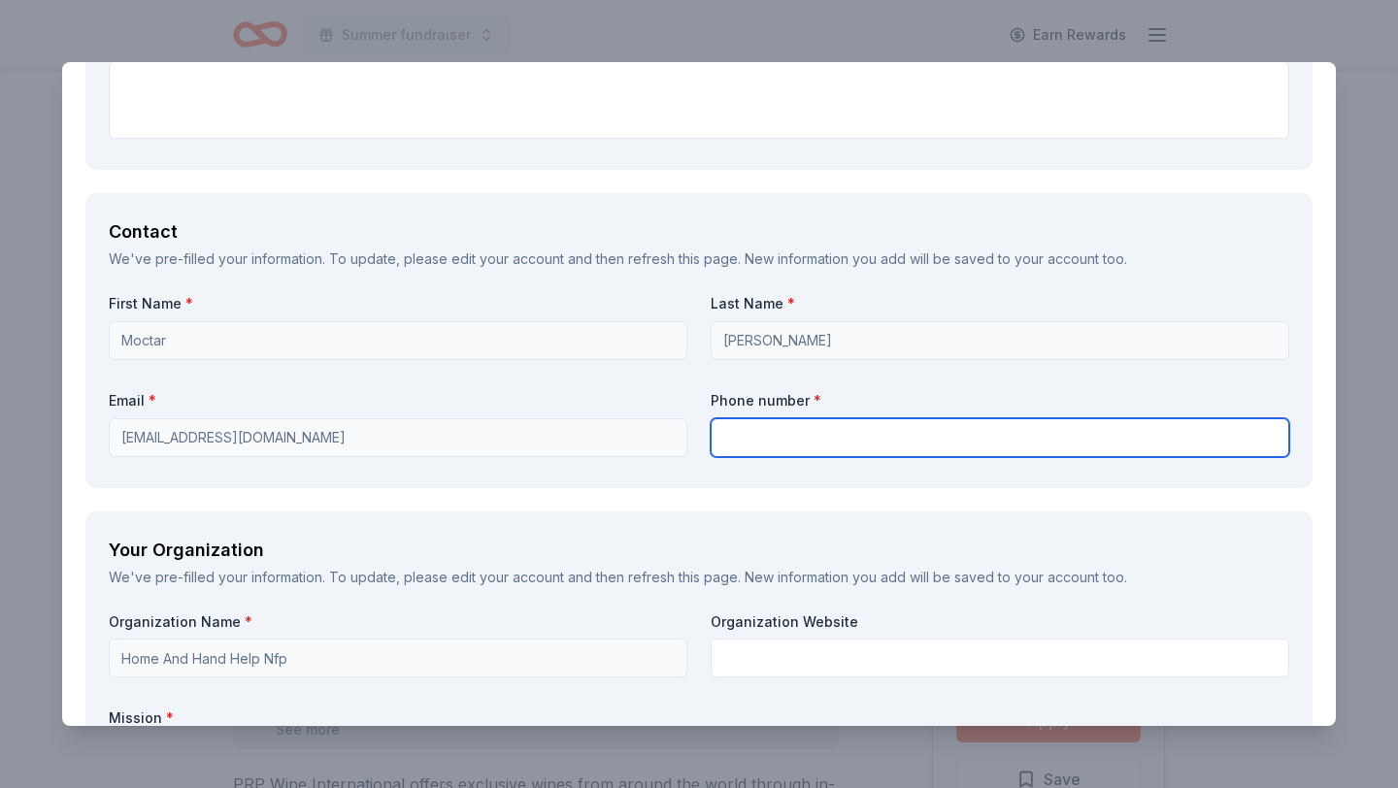
click at [817, 430] on input "text" at bounding box center [999, 437] width 578 height 39
type input "8447084263"
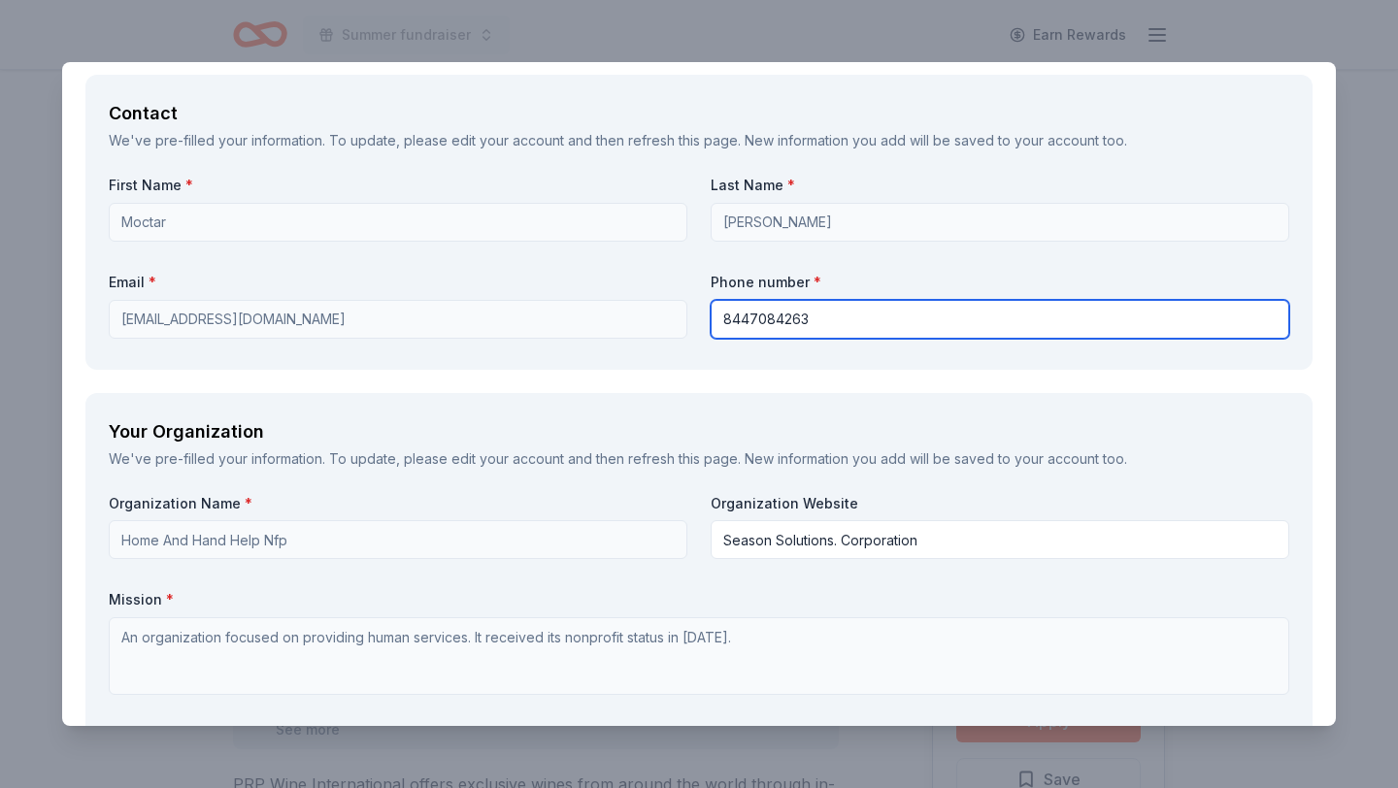
scroll to position [1764, 0]
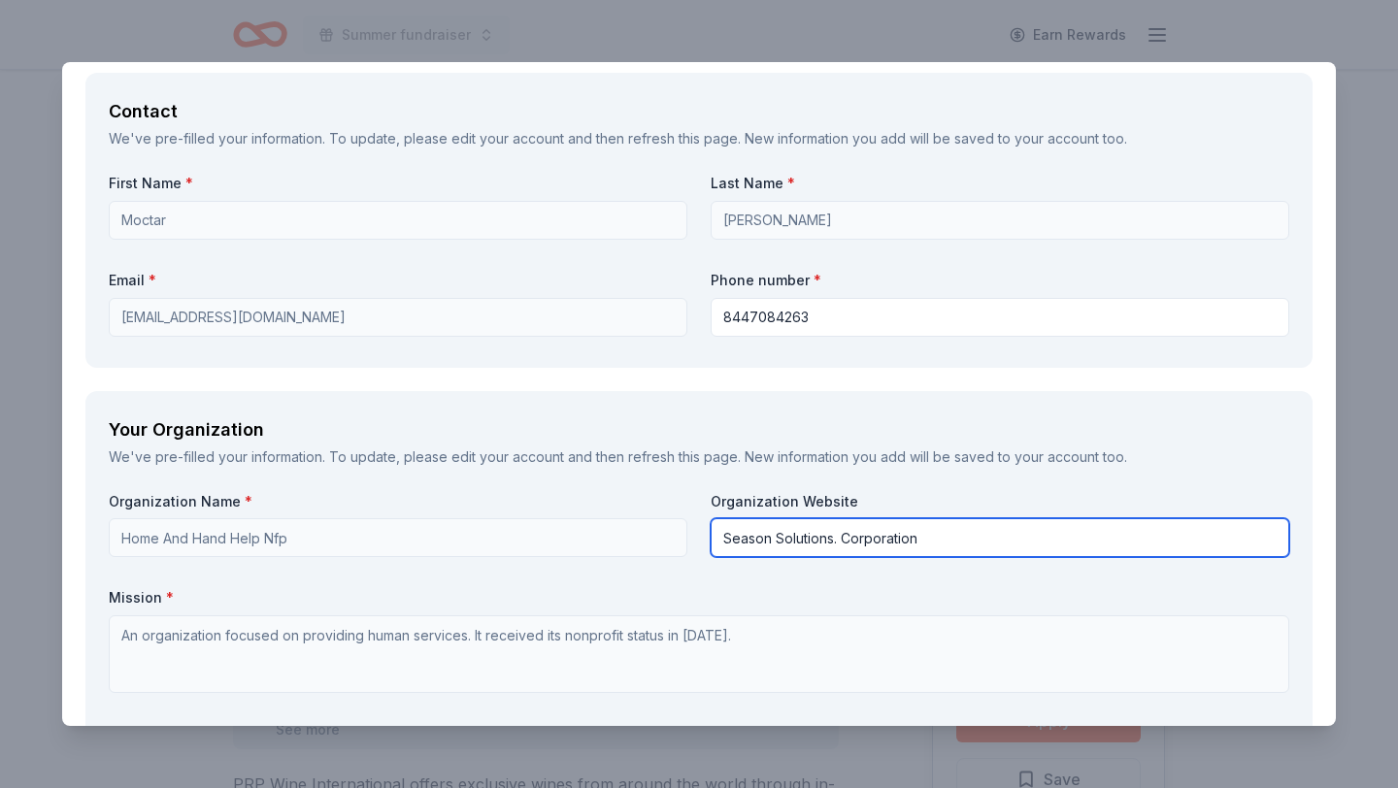
click at [950, 531] on input "Season Solutions. Corporation" at bounding box center [999, 537] width 578 height 39
type input "S"
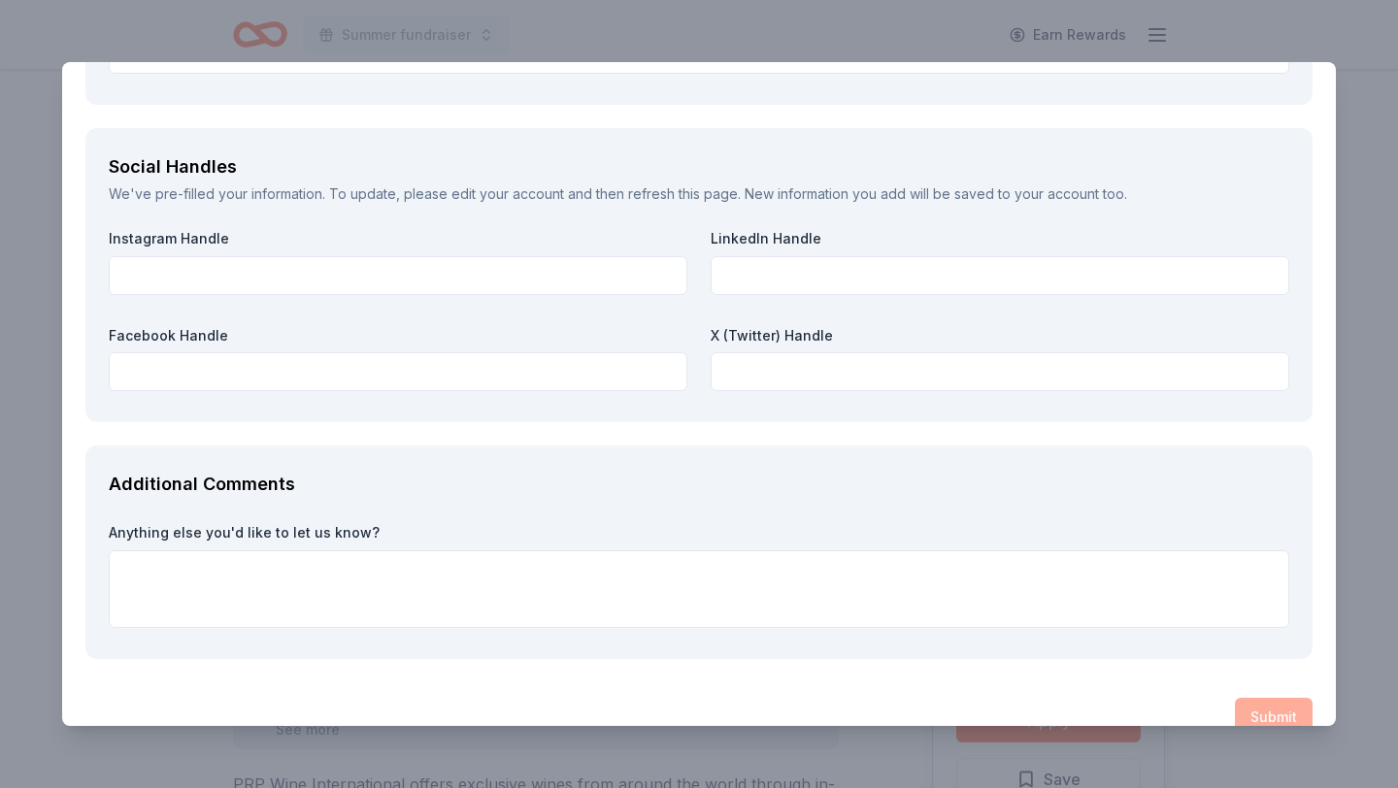
scroll to position [2658, 0]
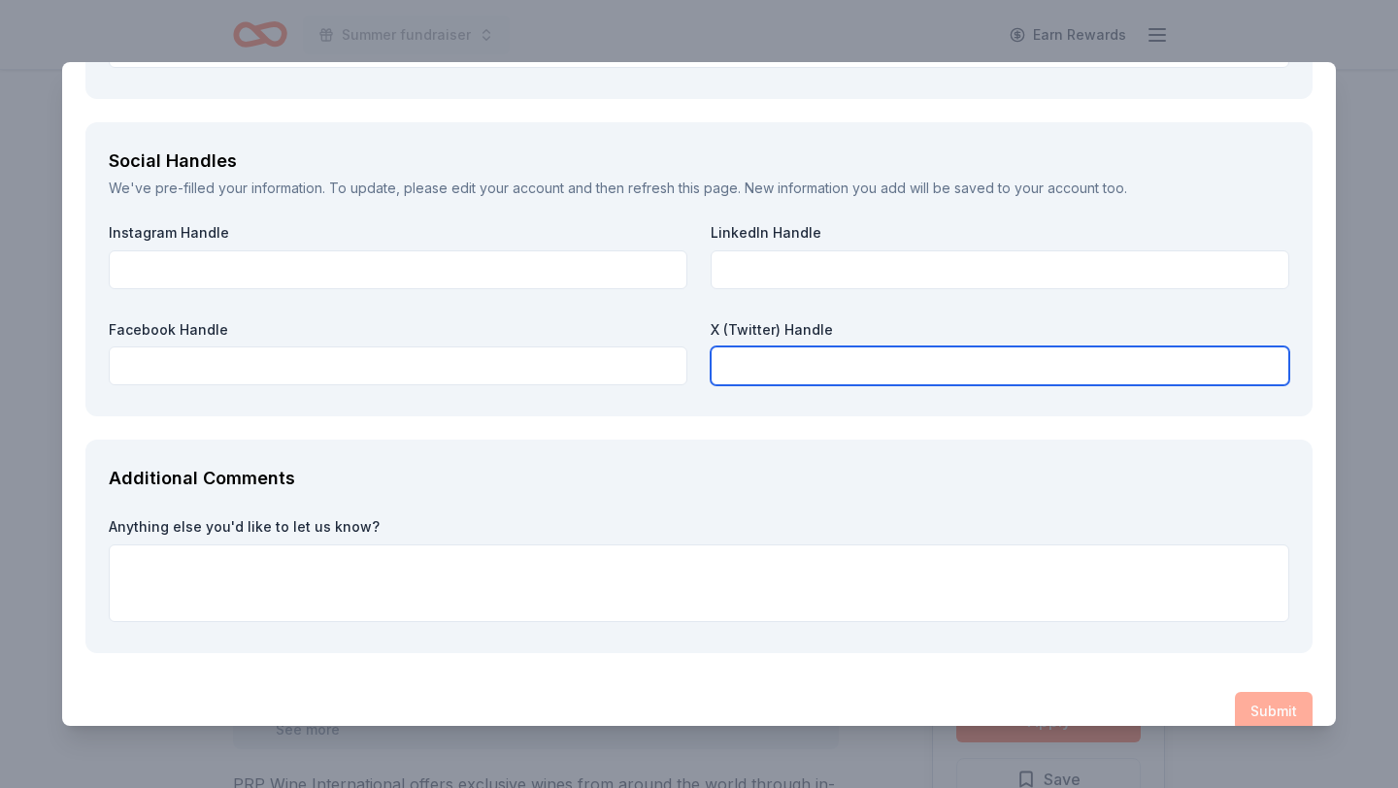
click at [811, 347] on input "text" at bounding box center [999, 365] width 578 height 39
click at [811, 372] on input "text" at bounding box center [999, 365] width 578 height 39
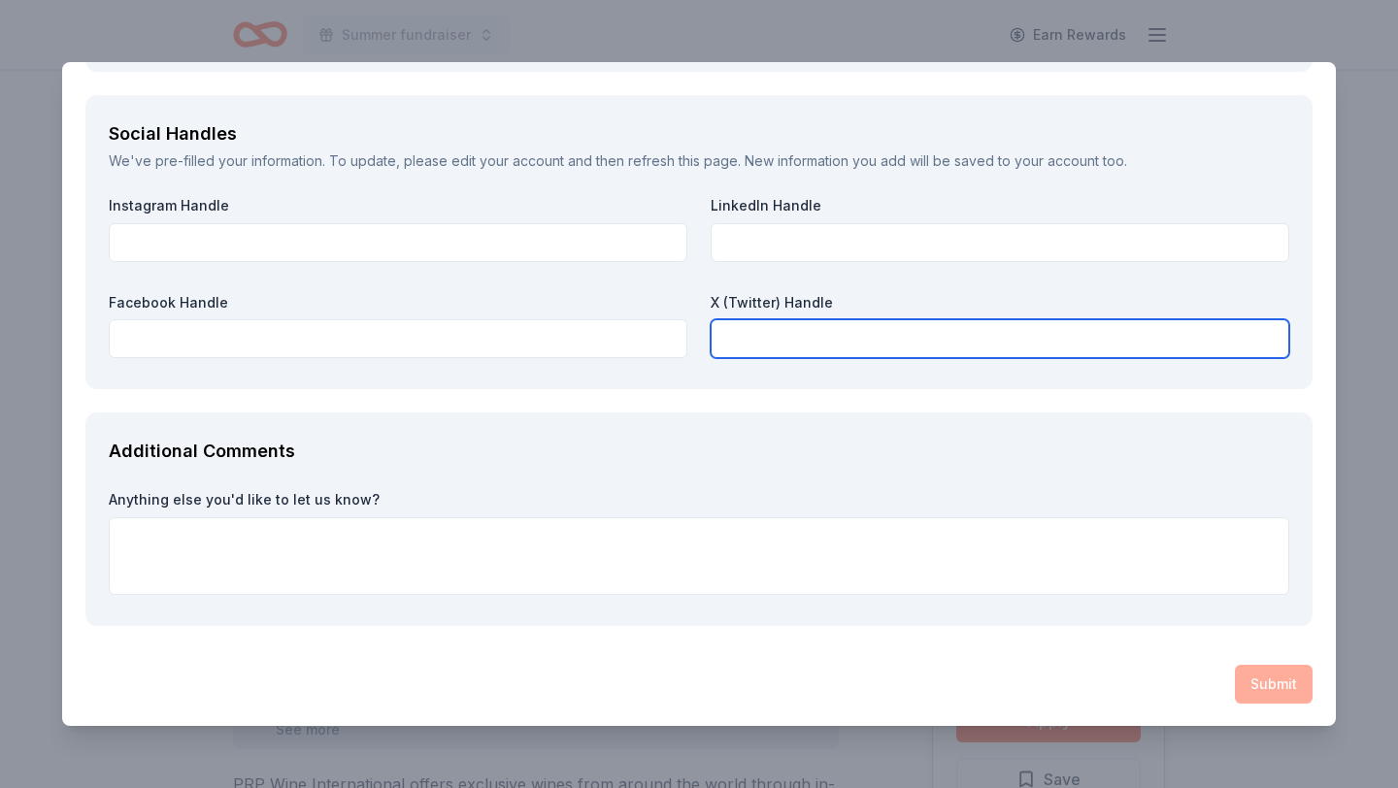
click at [840, 337] on input "text" at bounding box center [999, 338] width 578 height 39
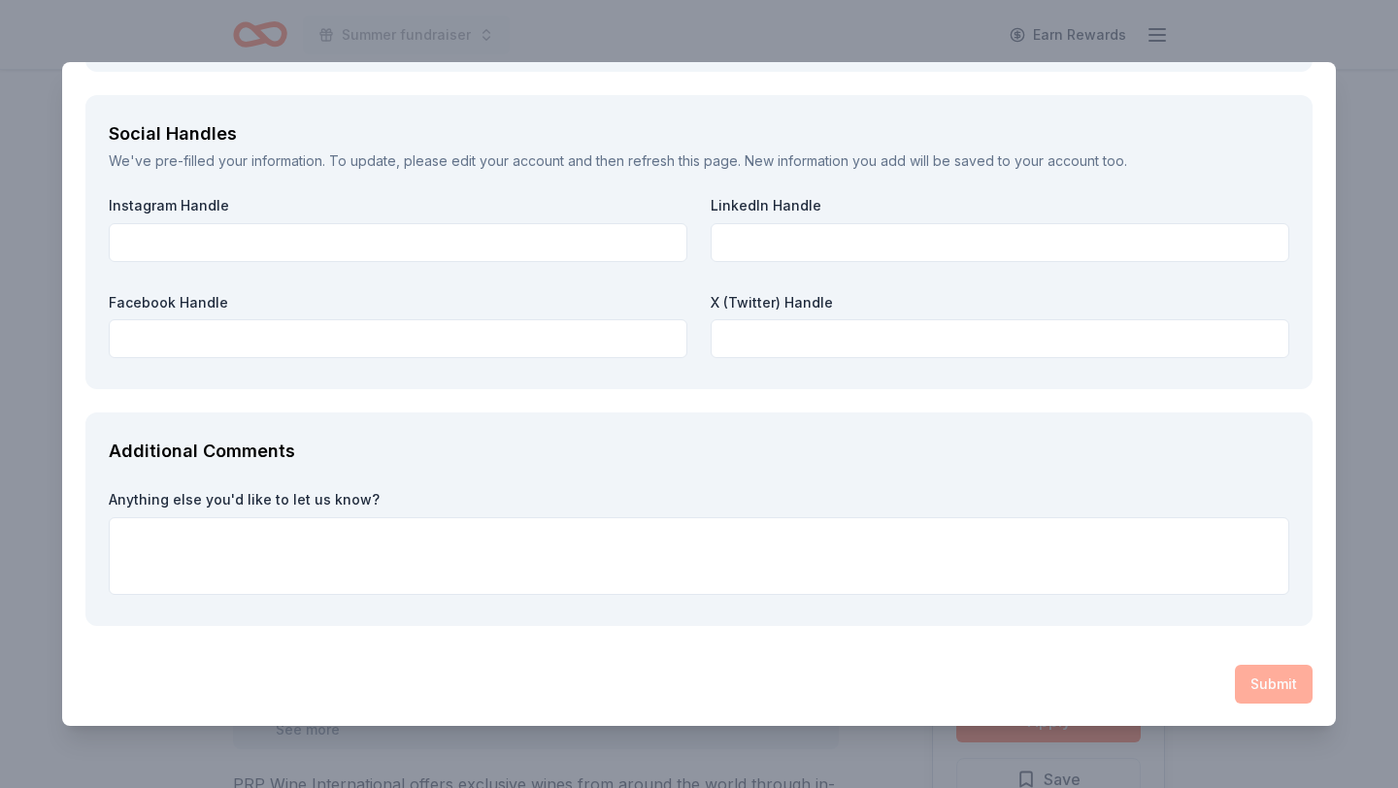
click at [440, 261] on div "Instagram Handle LinkedIn Handle Facebook Handle X (Twitter) Handle" at bounding box center [699, 281] width 1180 height 170
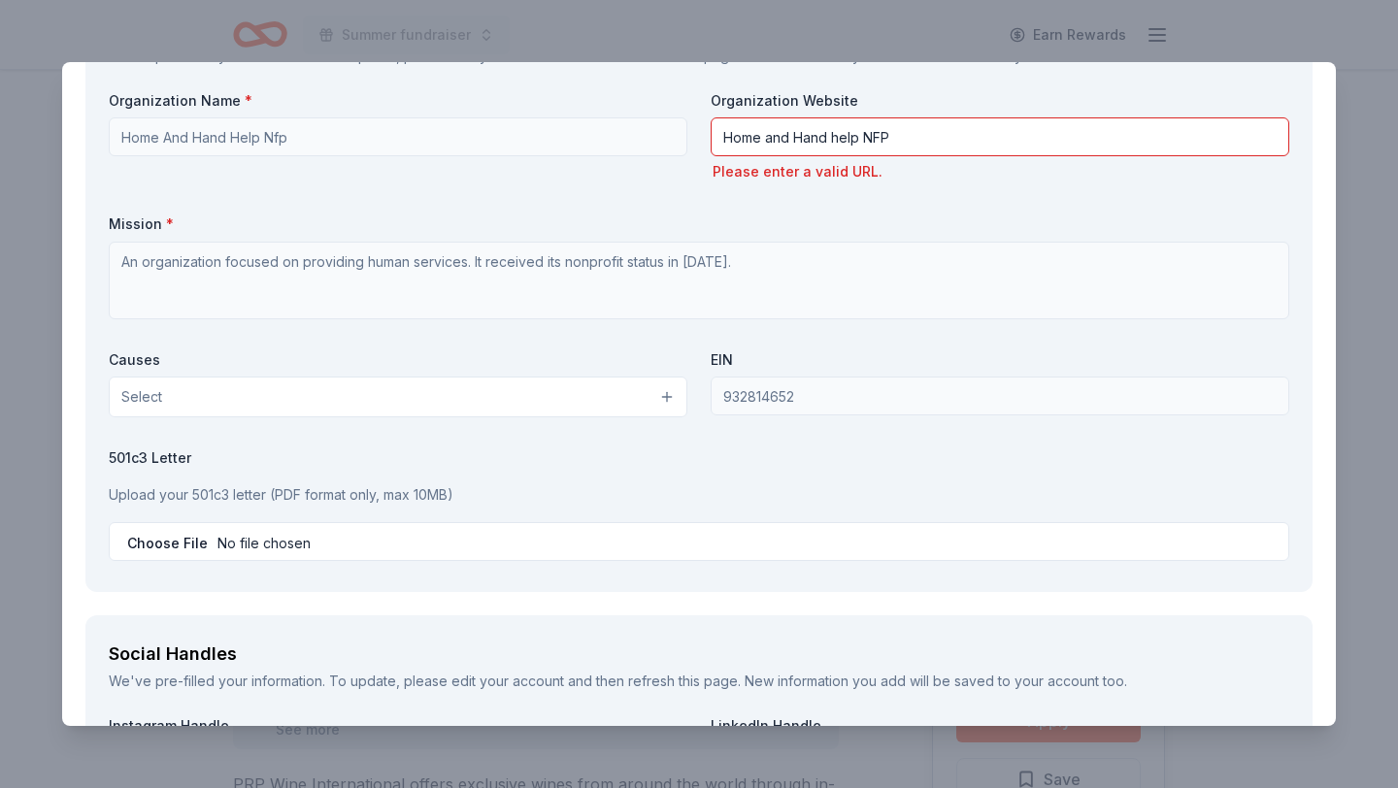
scroll to position [2065, 0]
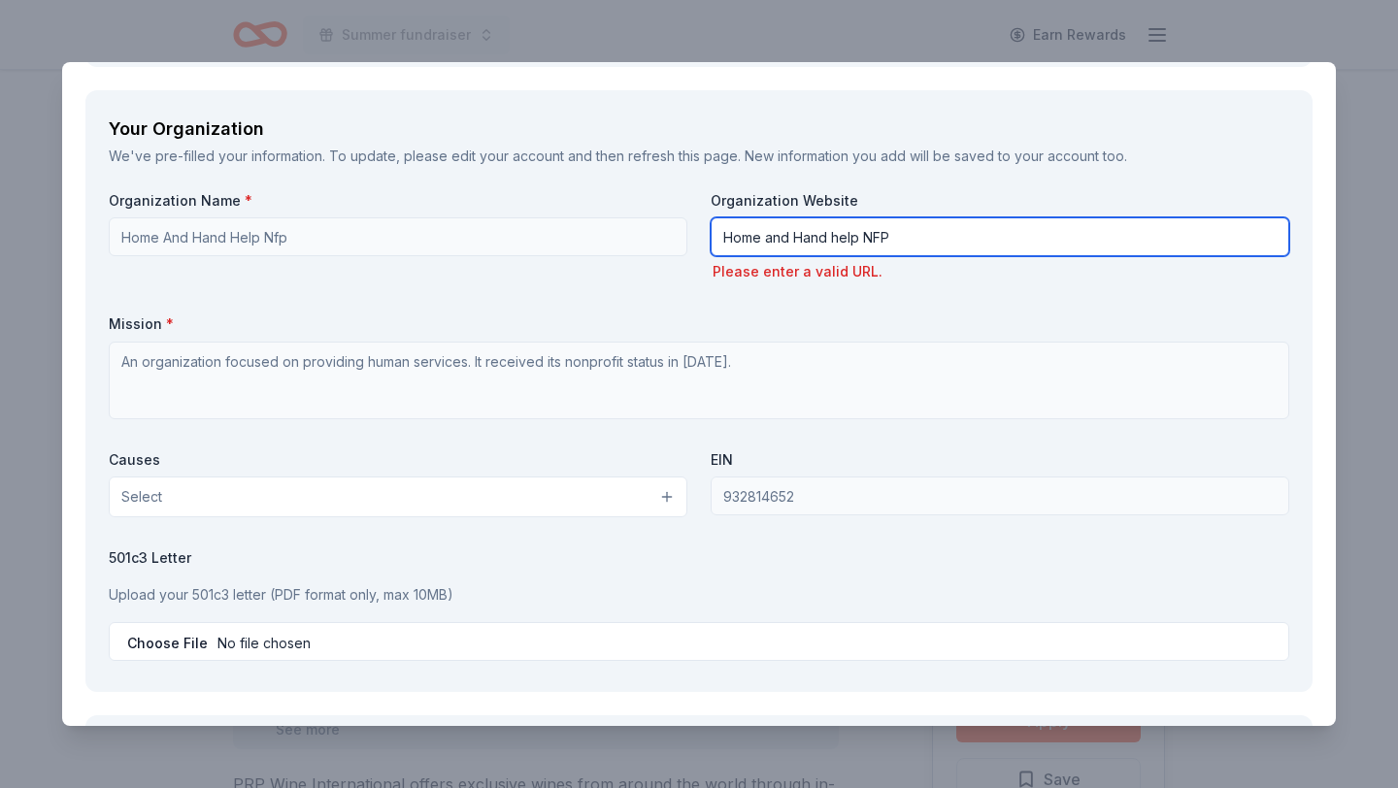
click at [939, 239] on input "Home and Hand help NFP" at bounding box center [999, 236] width 578 height 39
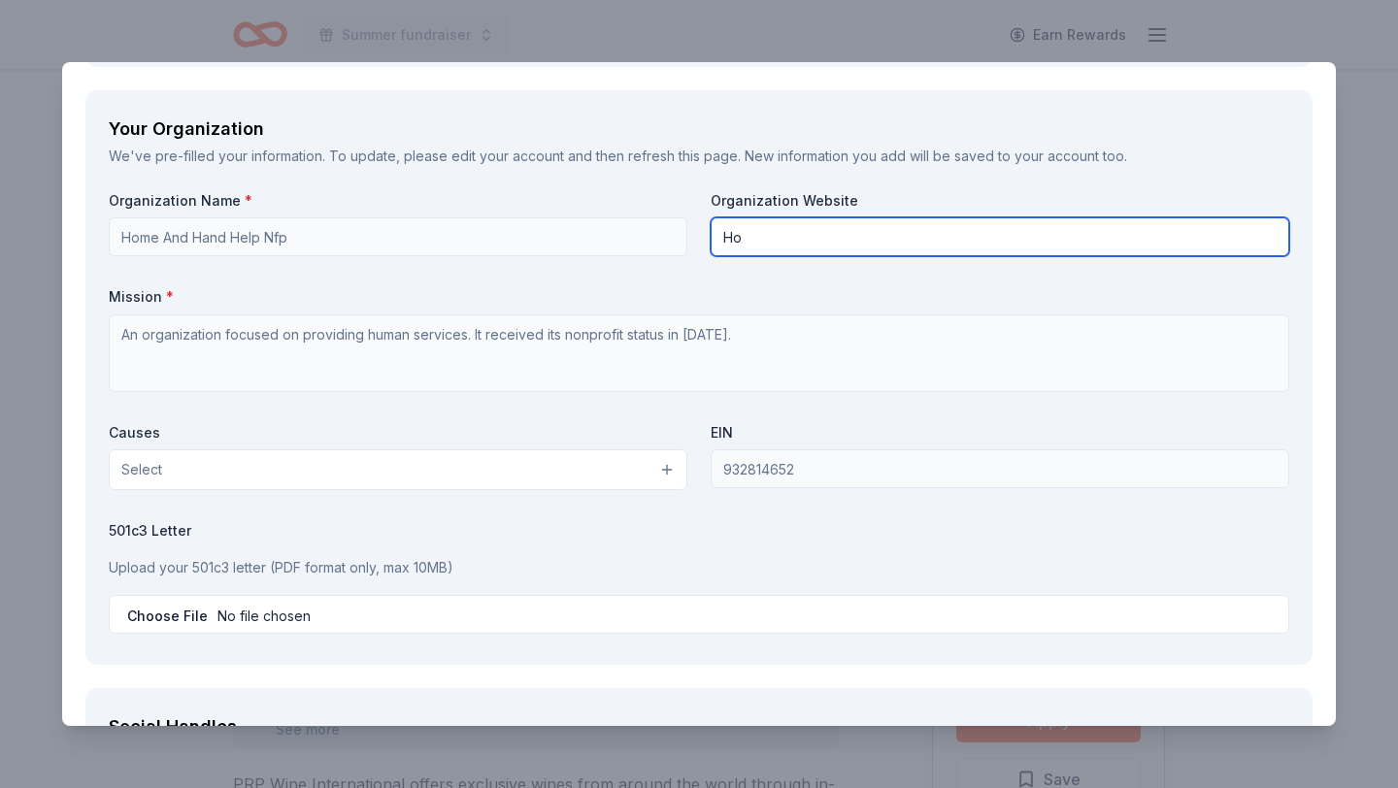
type input "H"
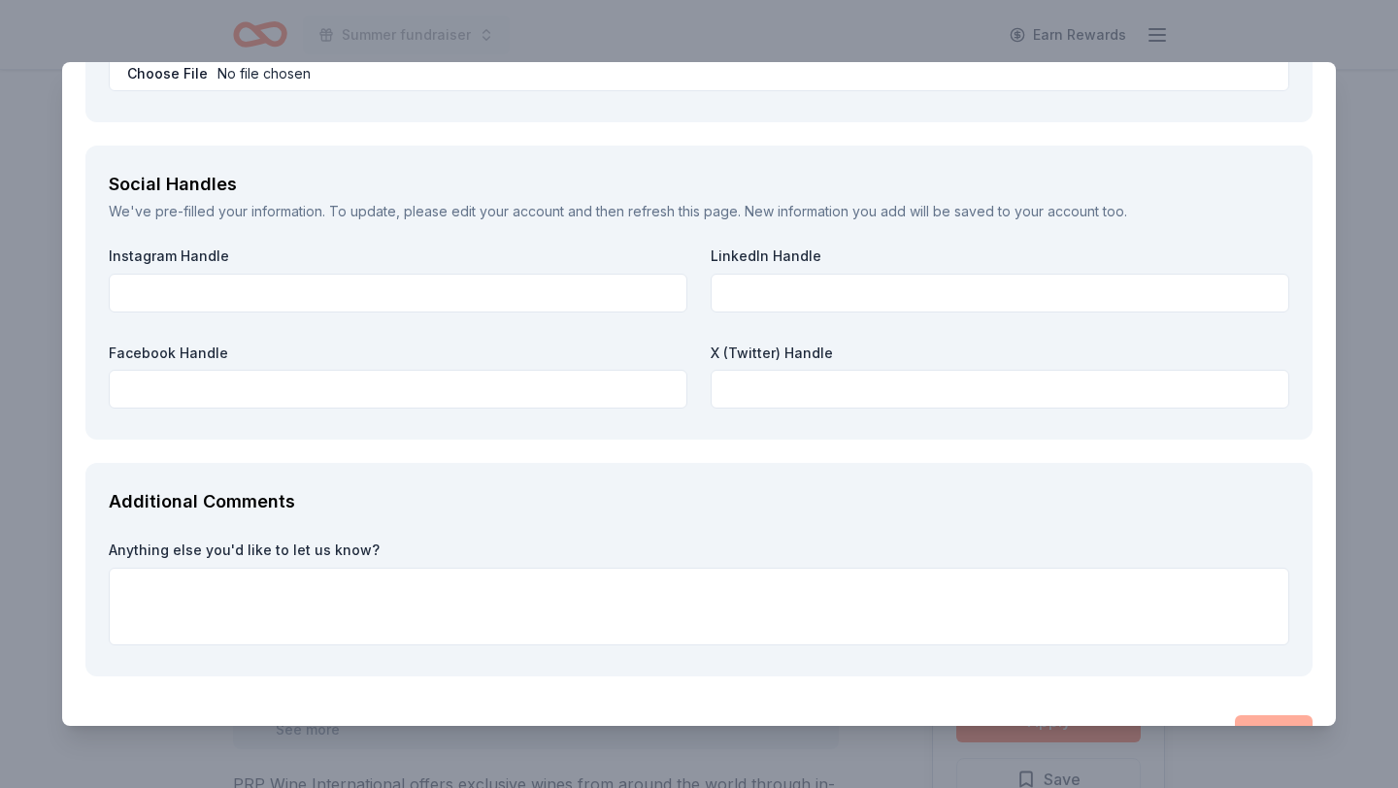
scroll to position [2658, 0]
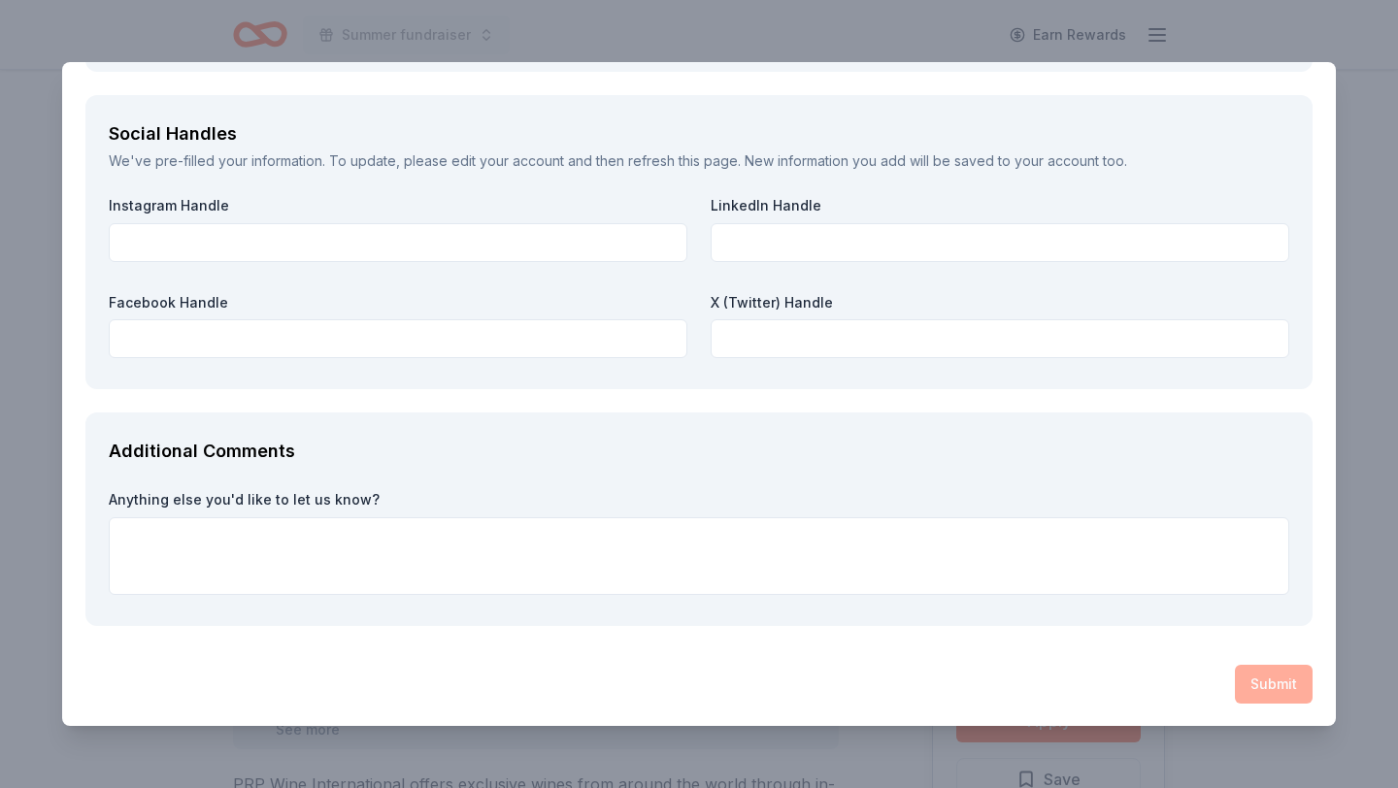
type input "[DOMAIN_NAME]"
click at [1278, 677] on div "Submit" at bounding box center [698, 684] width 1227 height 39
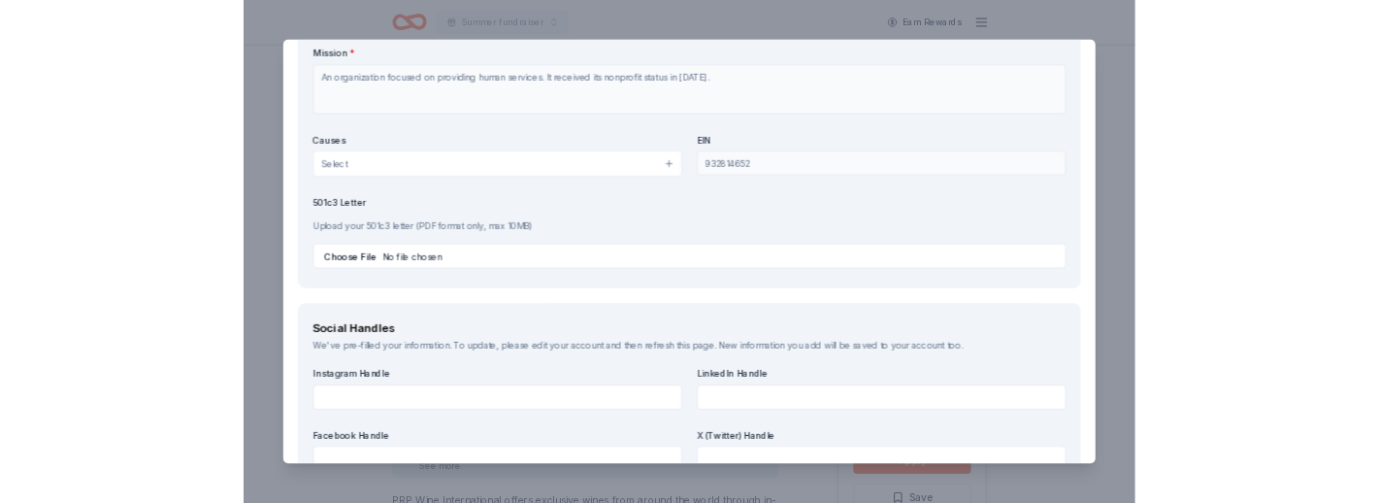
scroll to position [2309, 0]
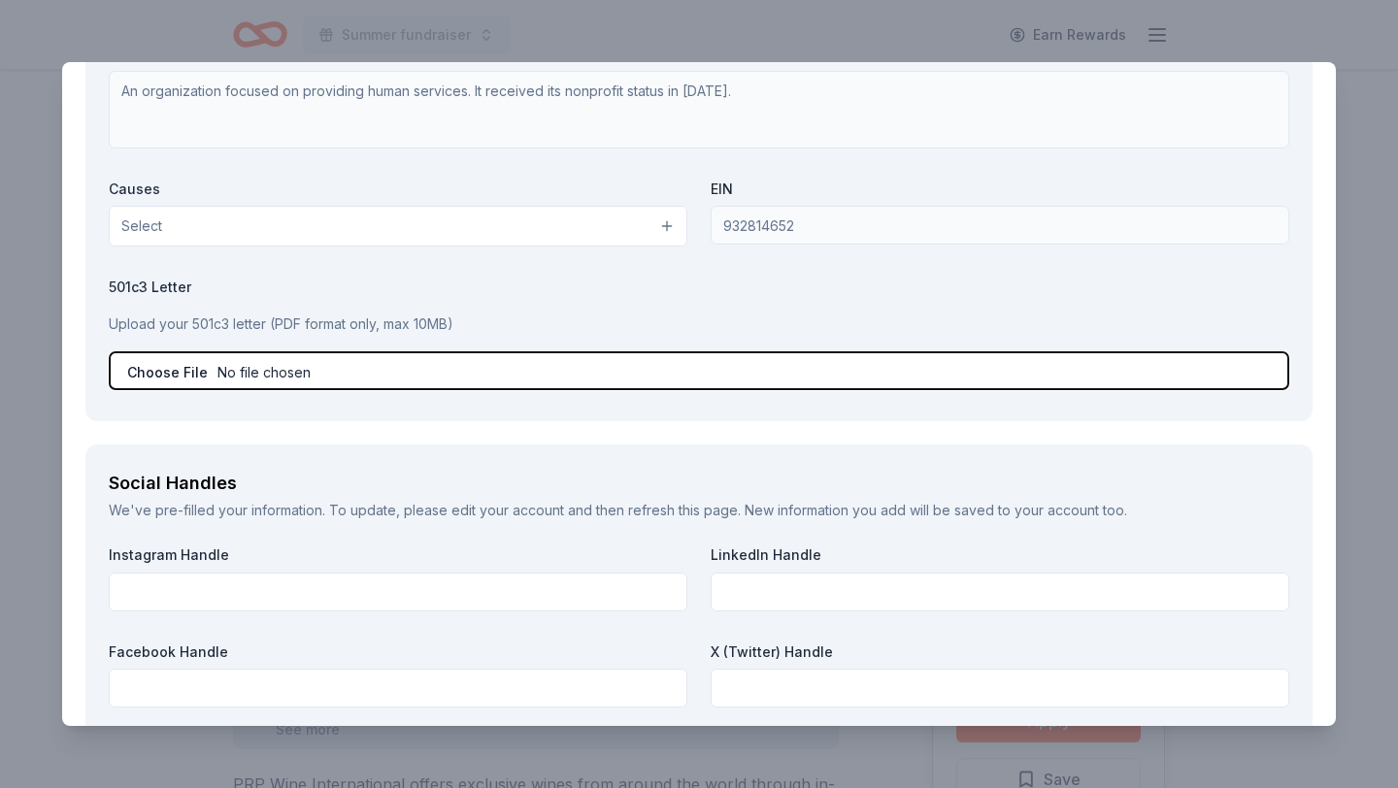
click at [264, 369] on input "file" at bounding box center [699, 370] width 1180 height 39
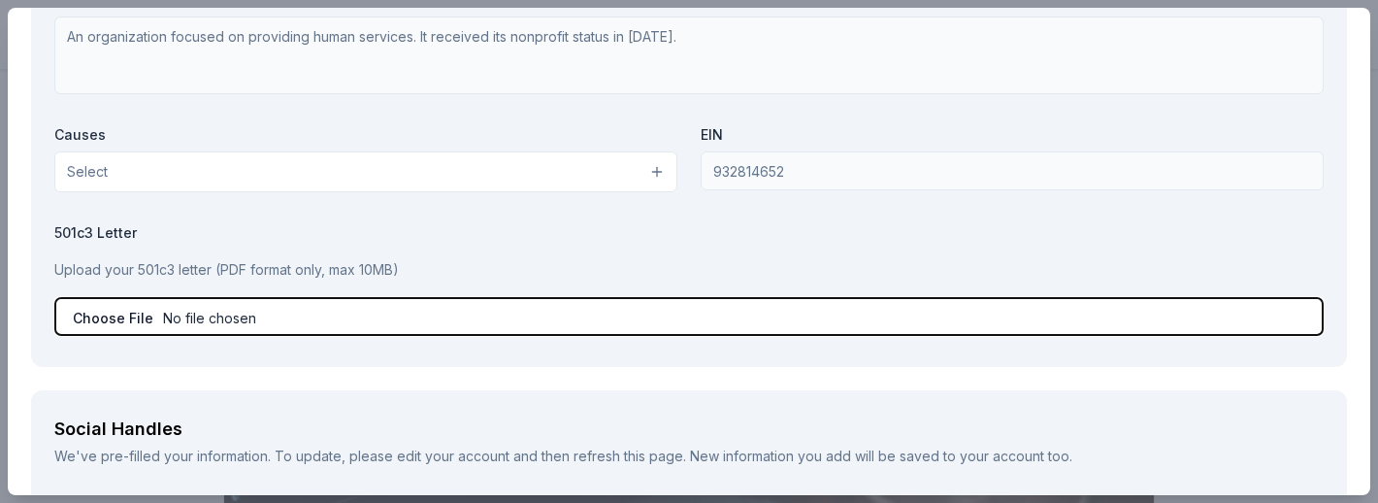
scroll to position [390, 0]
click at [184, 317] on input "file" at bounding box center [688, 316] width 1269 height 39
type input "C:\fakepath\Approval letter 501c3.pdf"
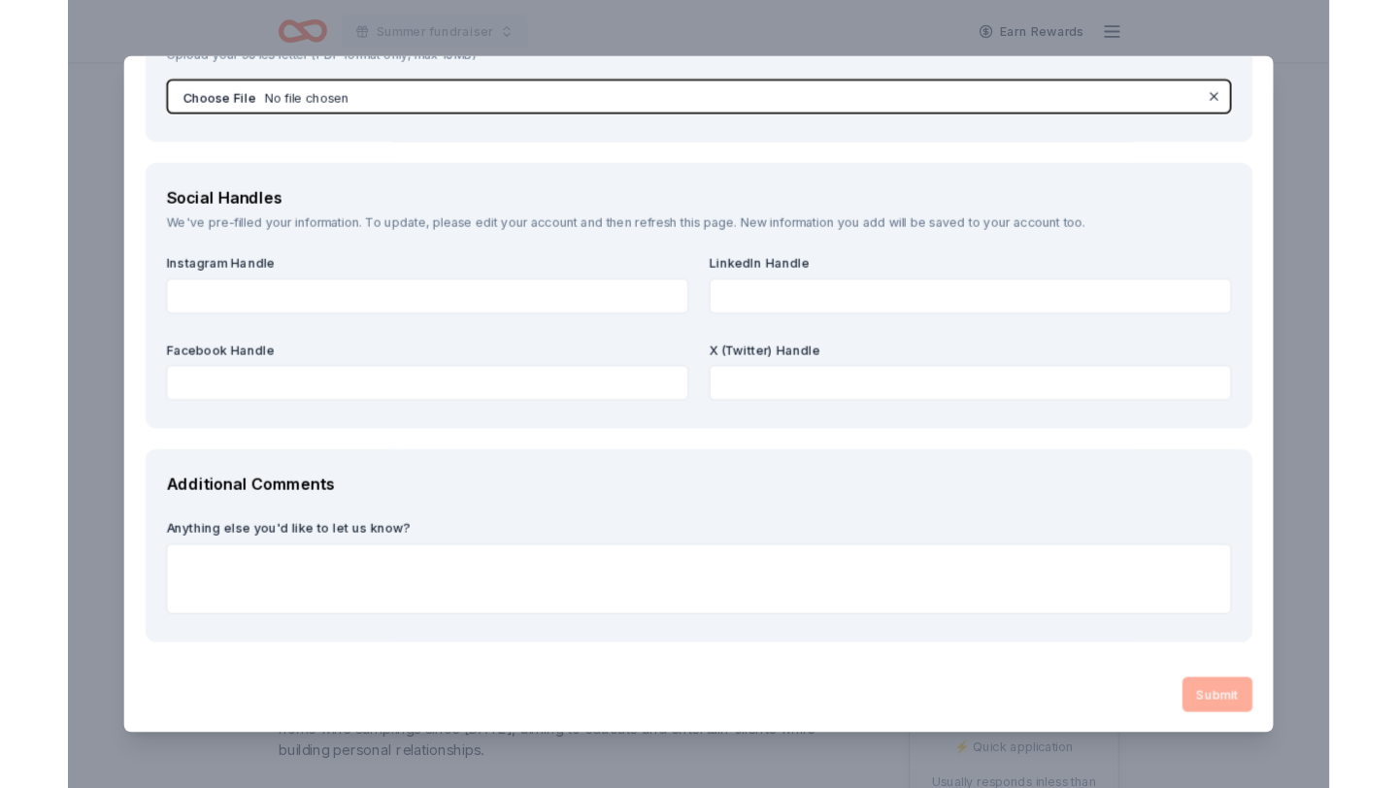
scroll to position [2658, 0]
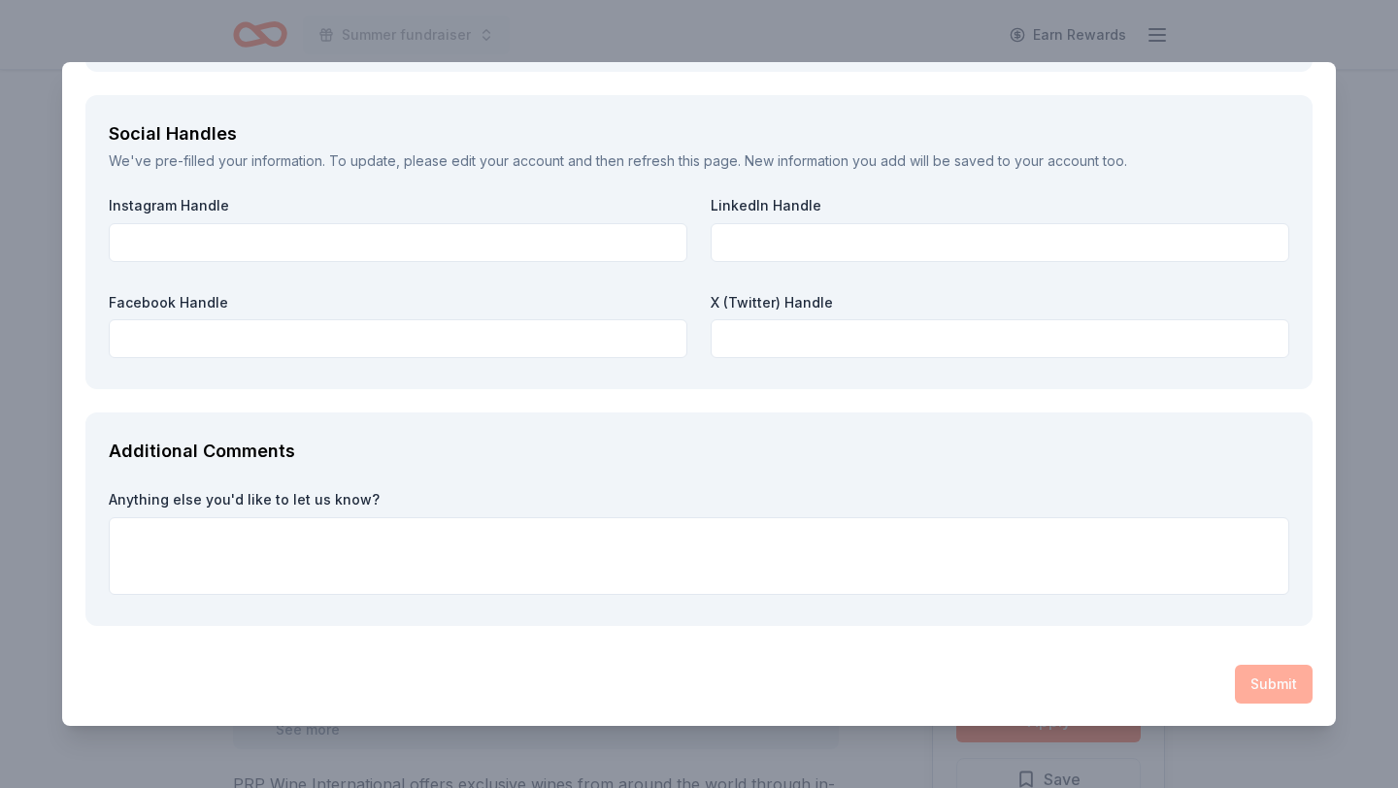
click at [1132, 679] on div "Submit" at bounding box center [698, 684] width 1227 height 39
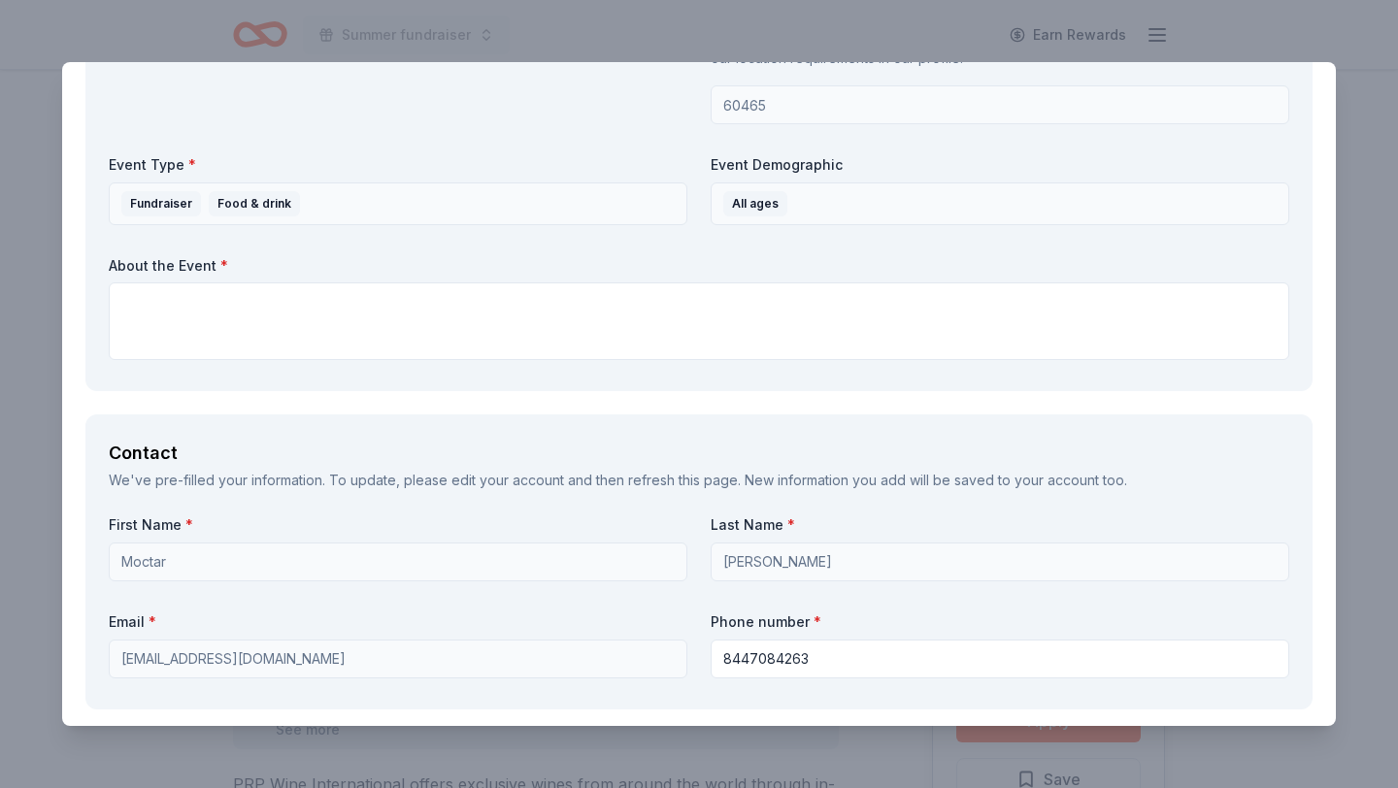
scroll to position [1421, 0]
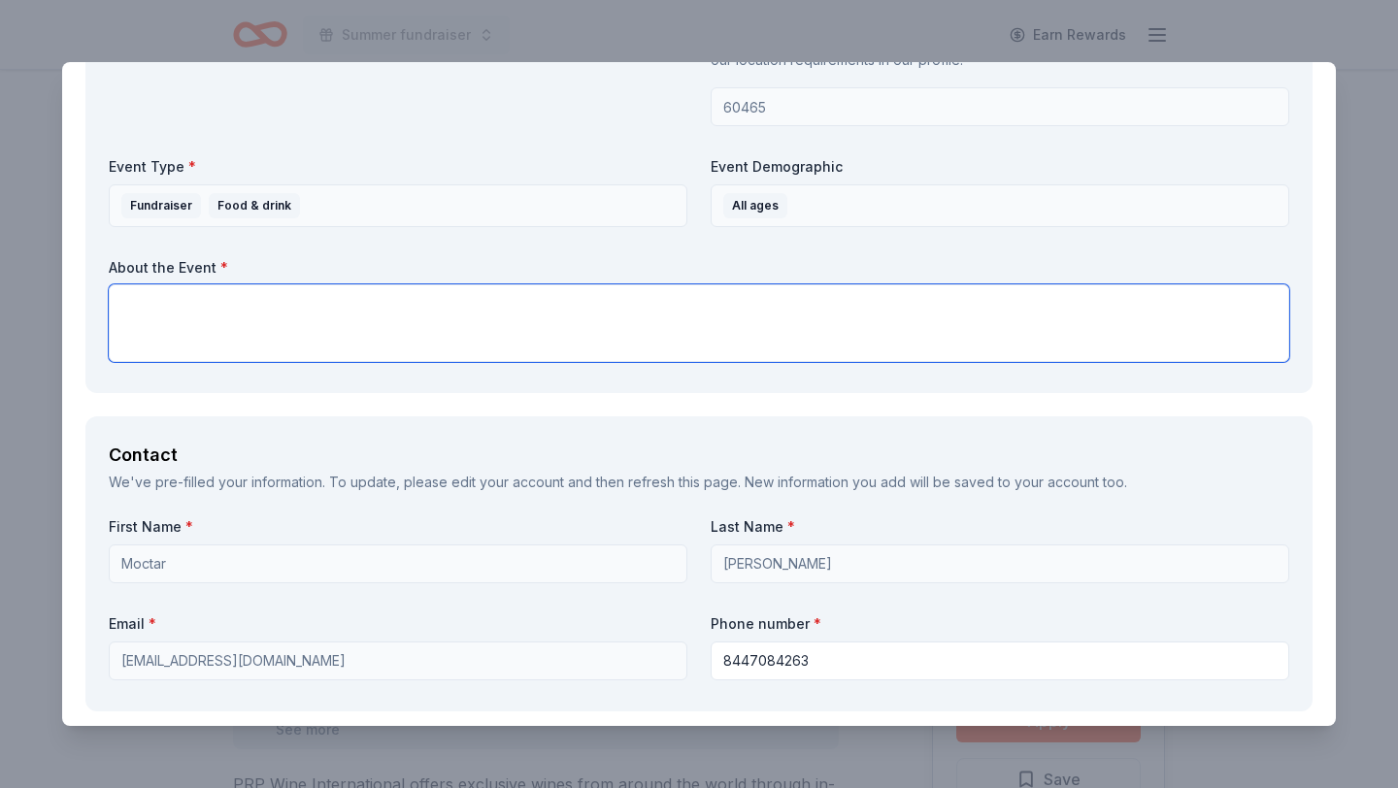
click at [369, 317] on textarea at bounding box center [699, 323] width 1180 height 78
type textarea "Summer fundraiser"
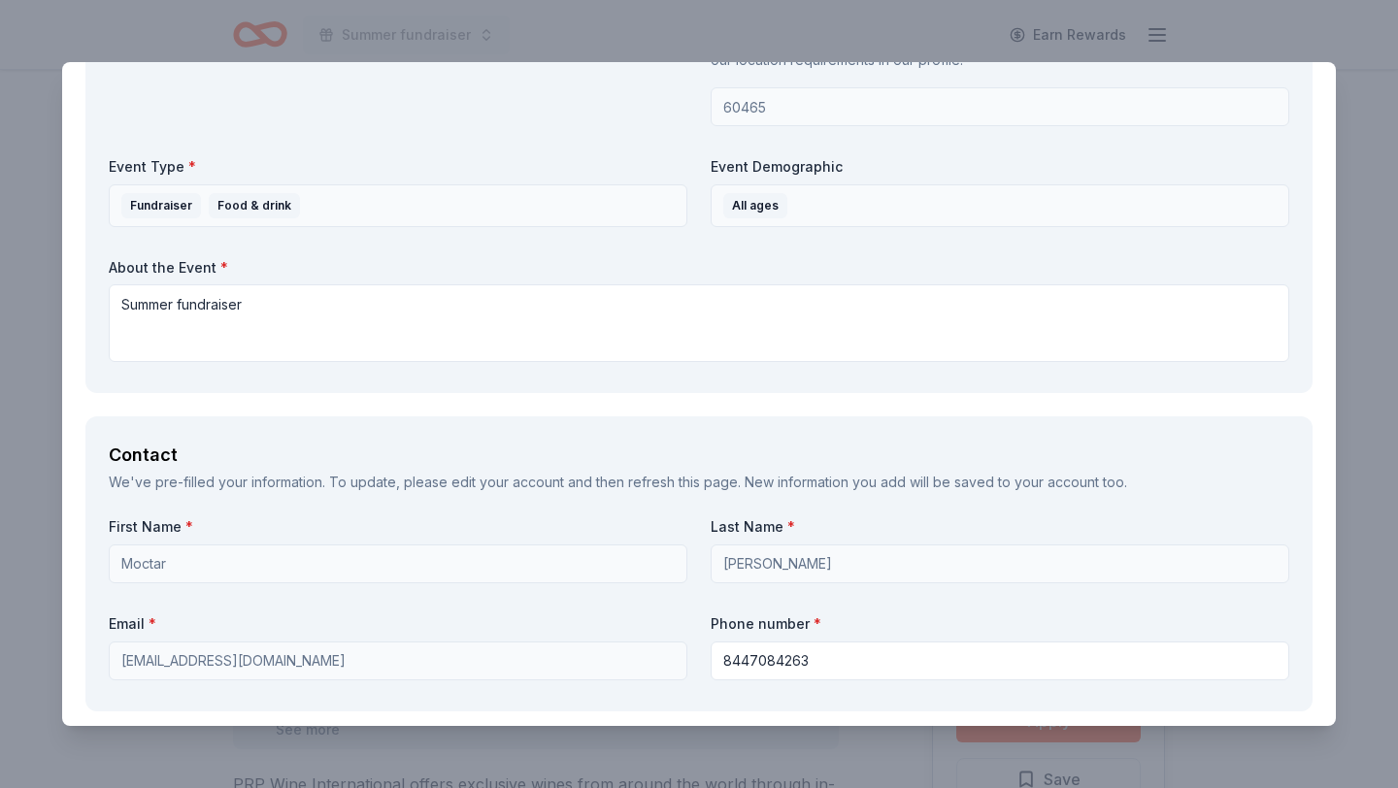
click at [504, 397] on div "Request What are you requesting? * Two in-home wine sampling gift certificates …" at bounding box center [698, 353] width 1273 height 3221
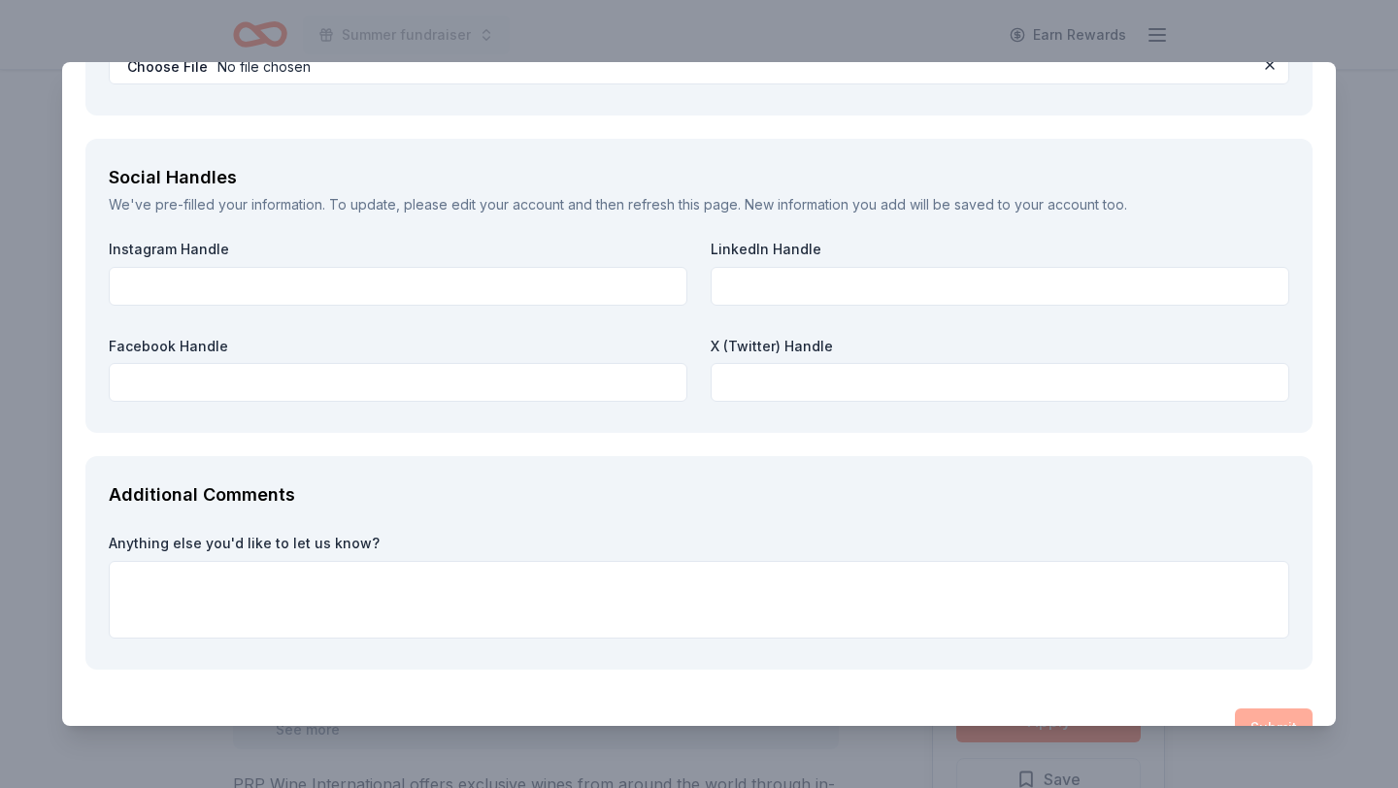
scroll to position [2658, 0]
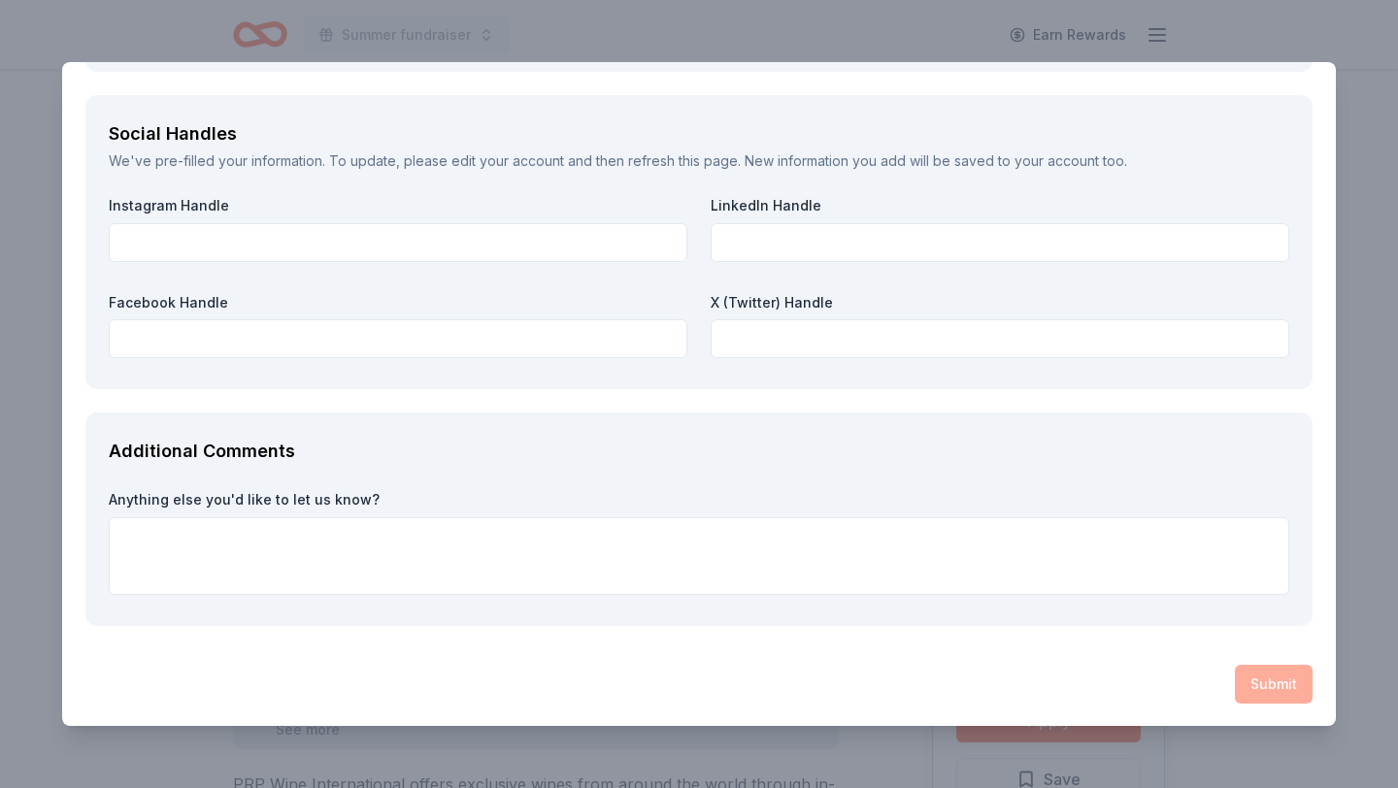
click at [1275, 683] on div "Submit" at bounding box center [698, 684] width 1227 height 39
drag, startPoint x: 1132, startPoint y: 679, endPoint x: 1275, endPoint y: 683, distance: 143.7
click at [1275, 683] on div "Submit" at bounding box center [698, 684] width 1227 height 39
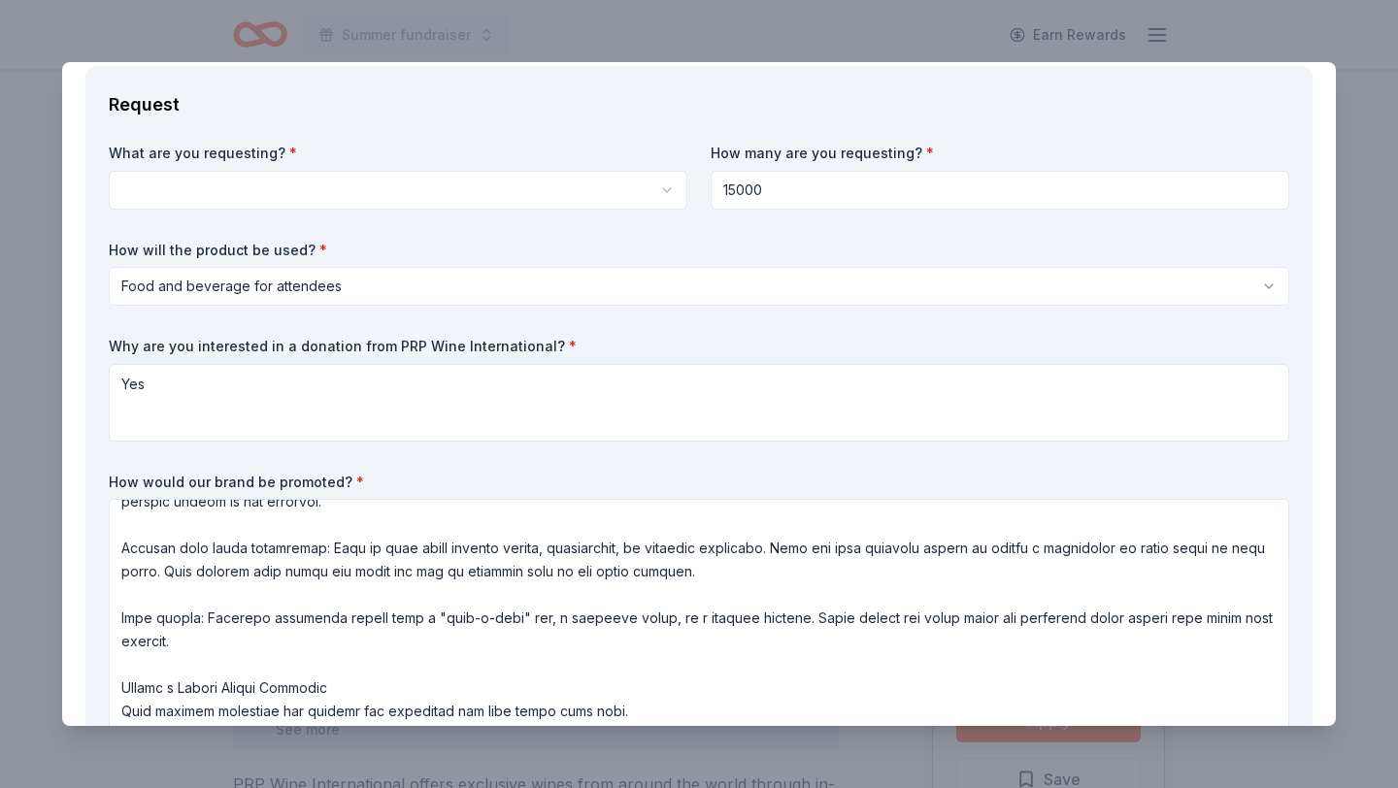
scroll to position [0, 0]
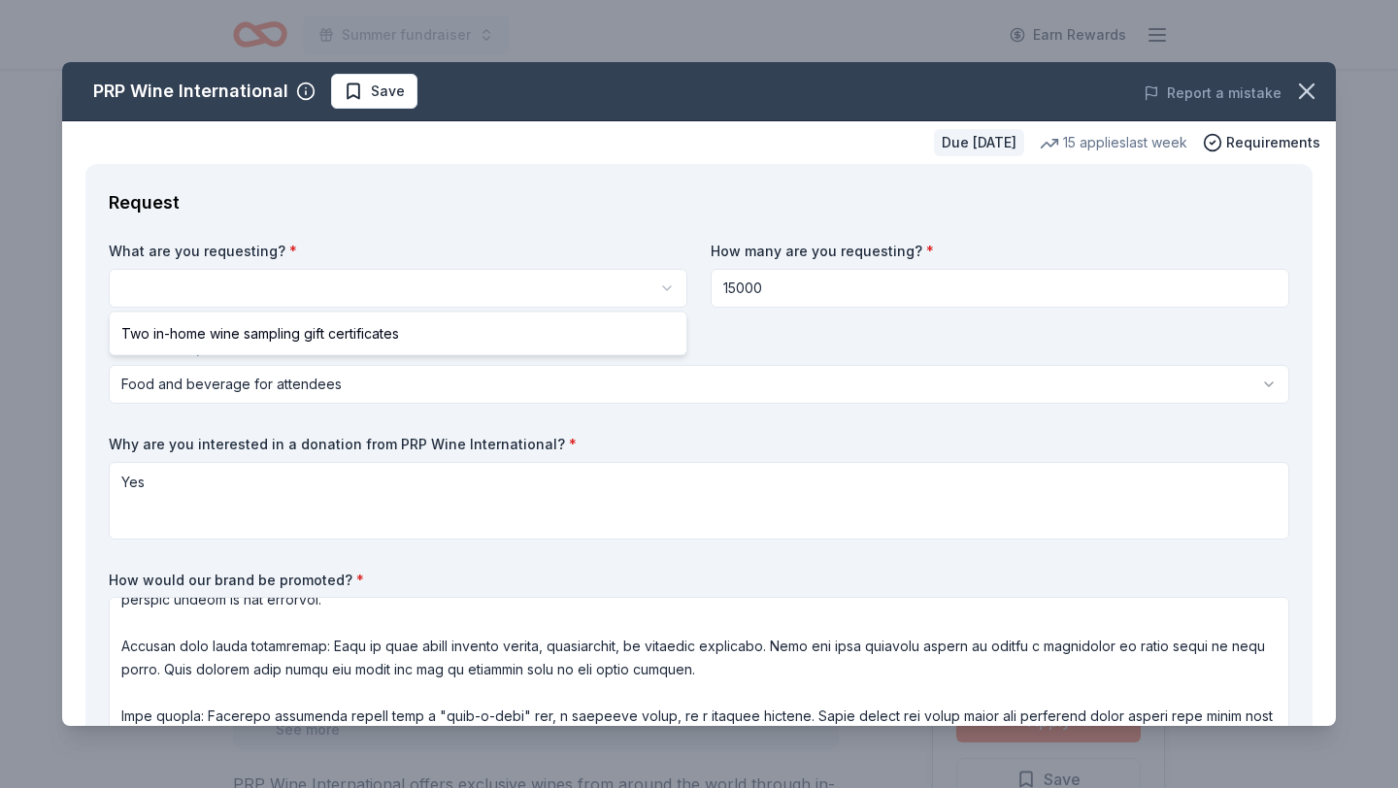
click at [319, 292] on html "Summer fundraiser Earn Rewards Due [DATE] Share PRP Wine International New • 2 …" at bounding box center [699, 394] width 1398 height 788
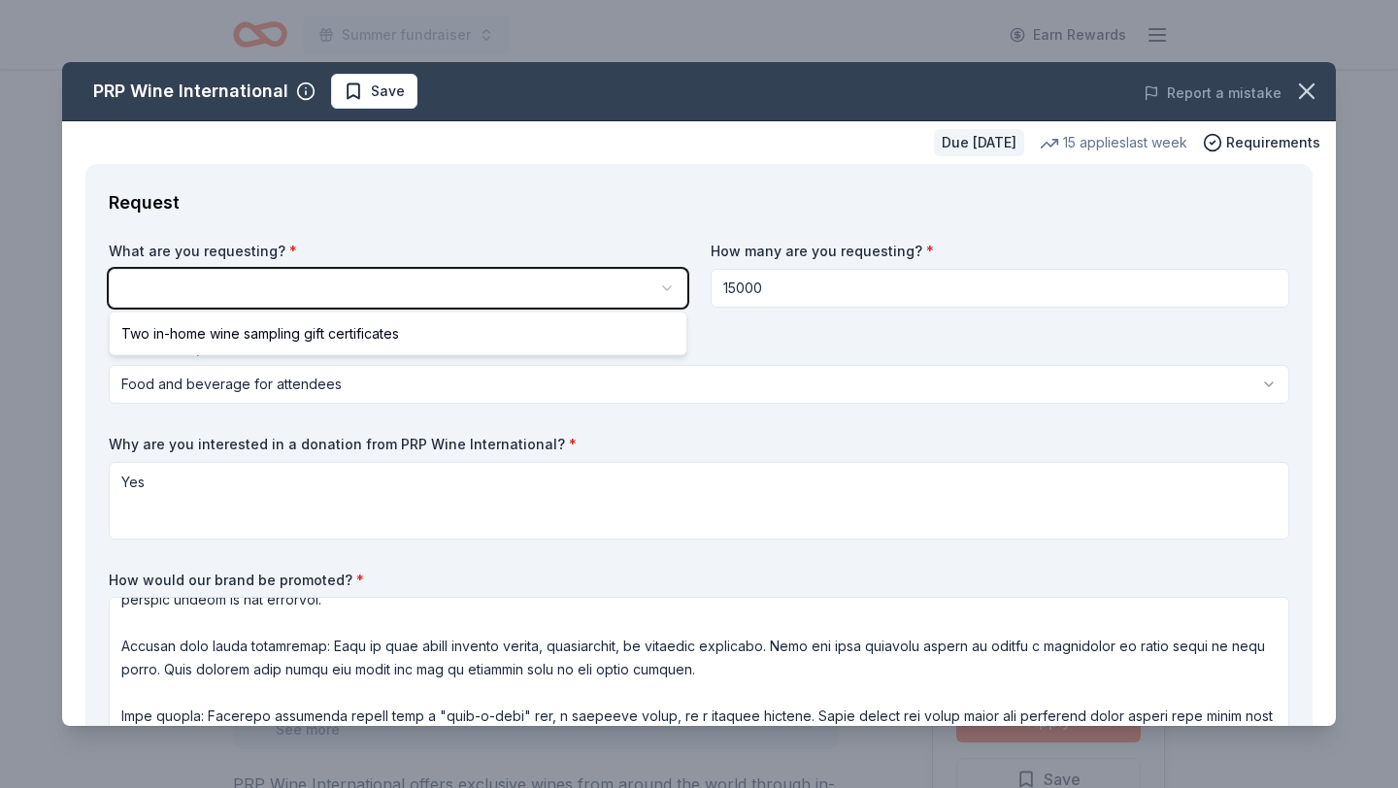
click at [296, 377] on html "Summer fundraiser Earn Rewards Due [DATE] Share PRP Wine International New • 2 …" at bounding box center [699, 394] width 1398 height 788
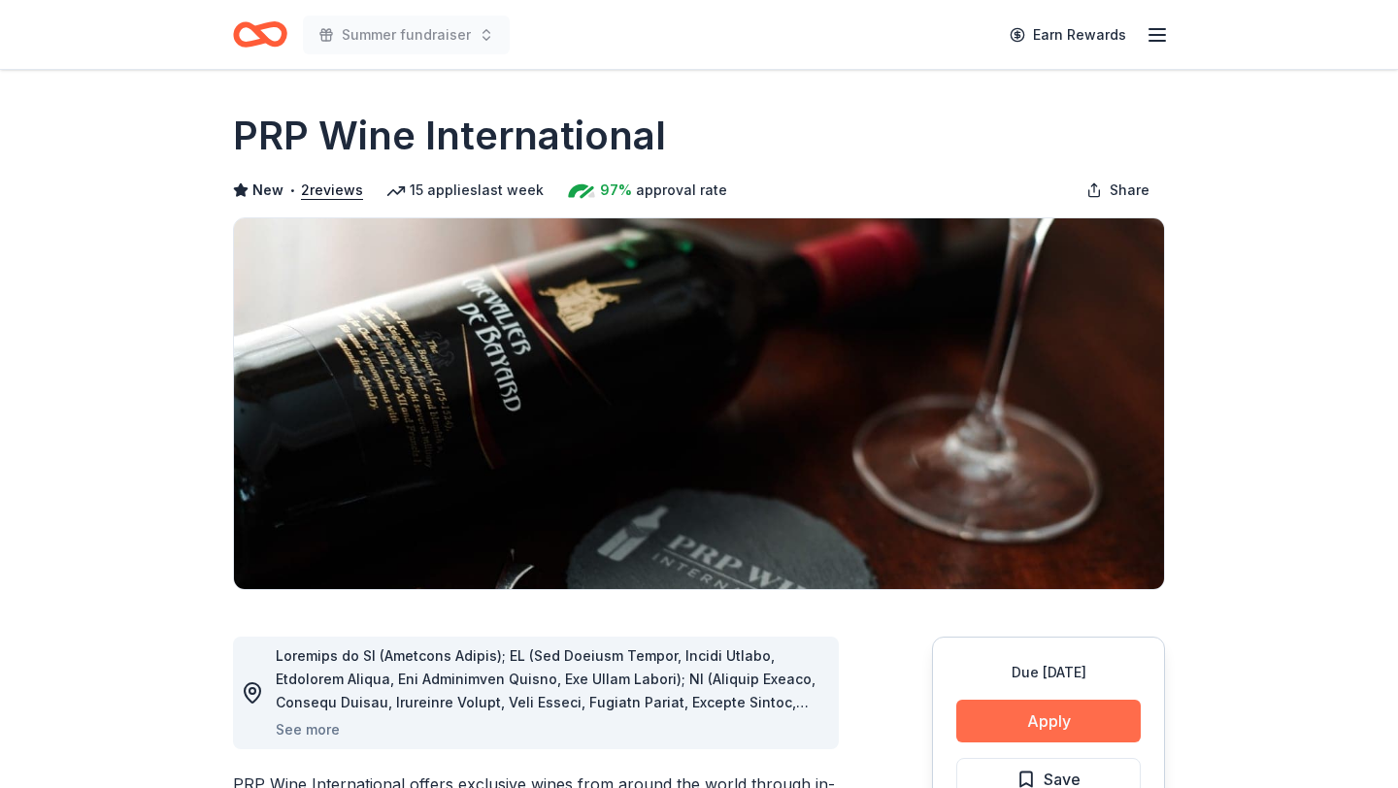
click at [1070, 710] on button "Apply" at bounding box center [1048, 721] width 184 height 43
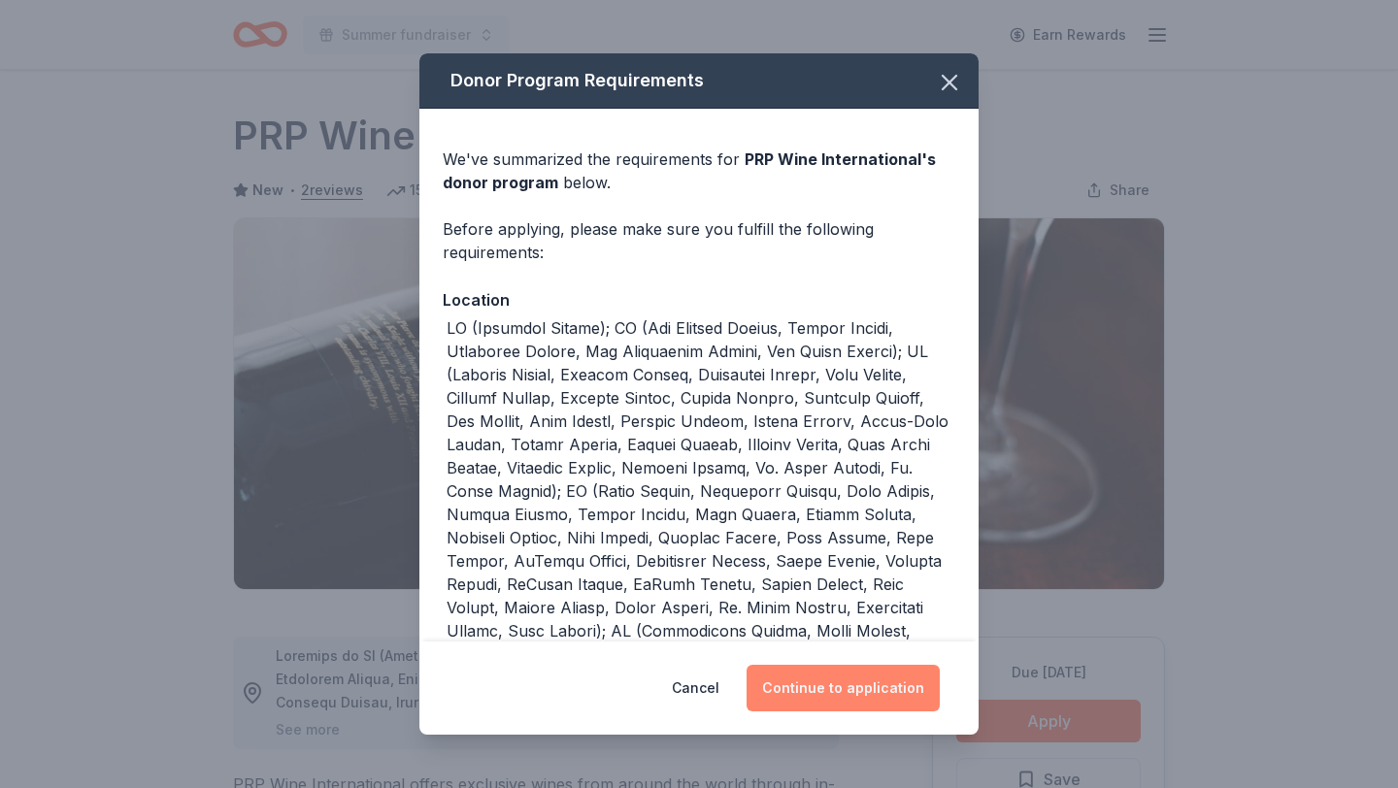
click at [885, 690] on button "Continue to application" at bounding box center [842, 688] width 193 height 47
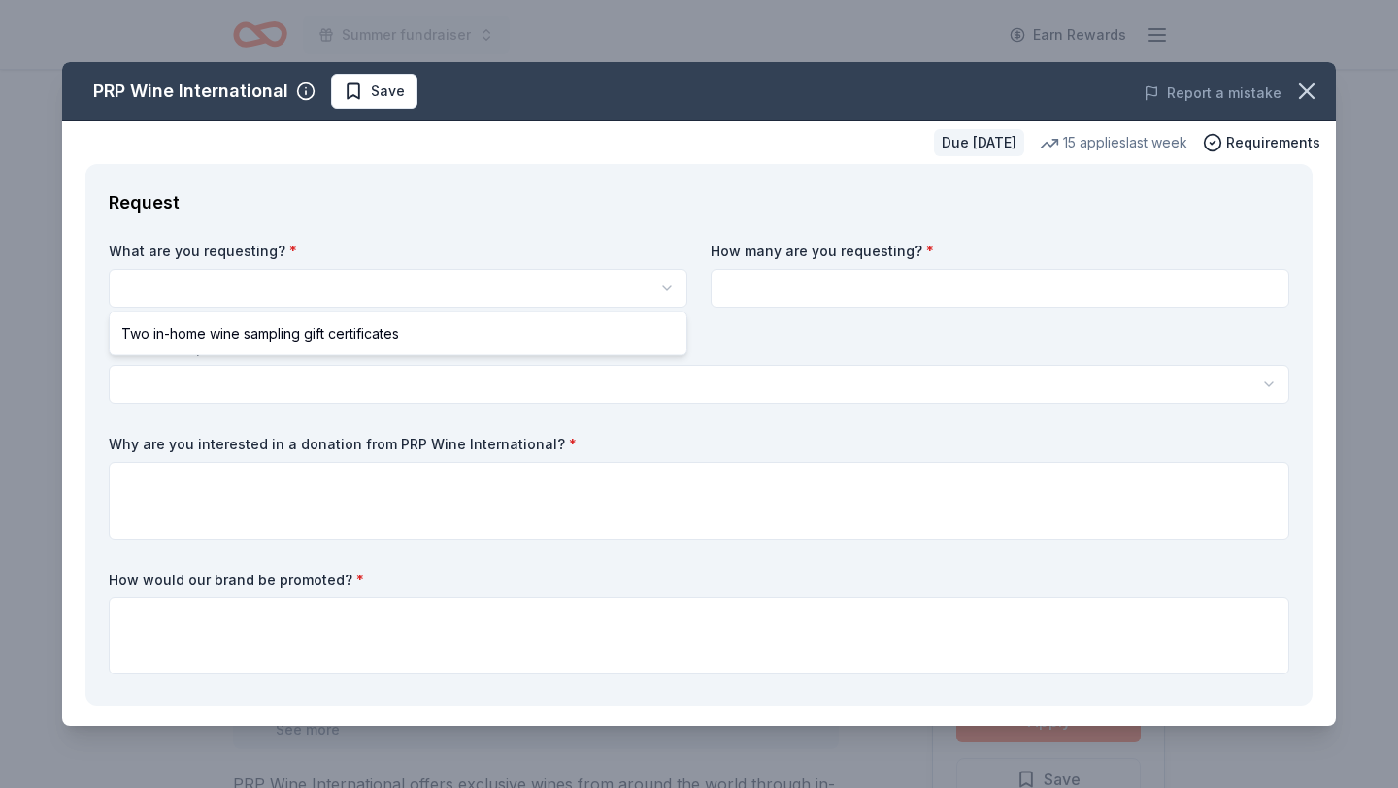
click at [453, 300] on html "Summer fundraiser Earn Rewards Due [DATE] Share PRP Wine International New • 2 …" at bounding box center [699, 394] width 1398 height 788
select select "Two in-home wine sampling gift certificates"
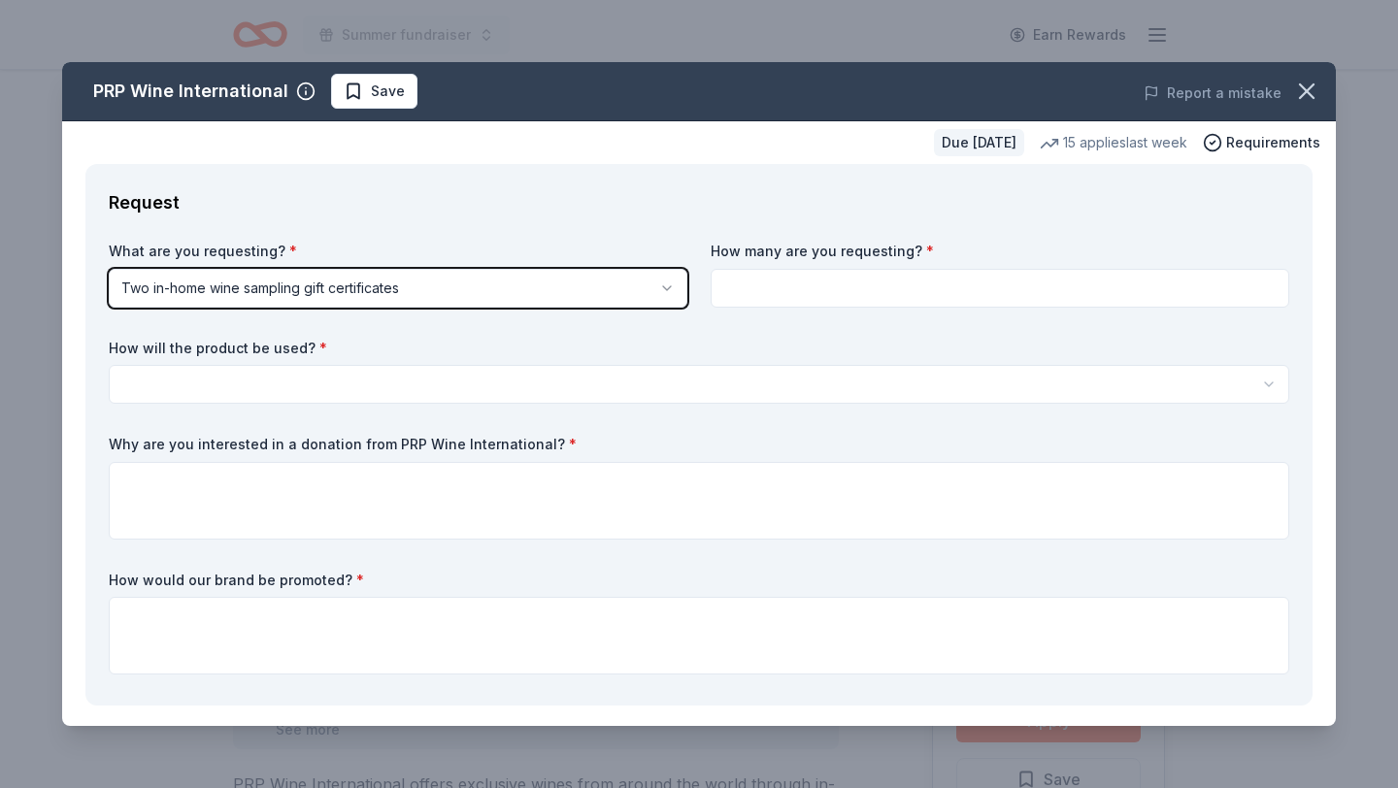
scroll to position [400, 0]
